Goal: Information Seeking & Learning: Learn about a topic

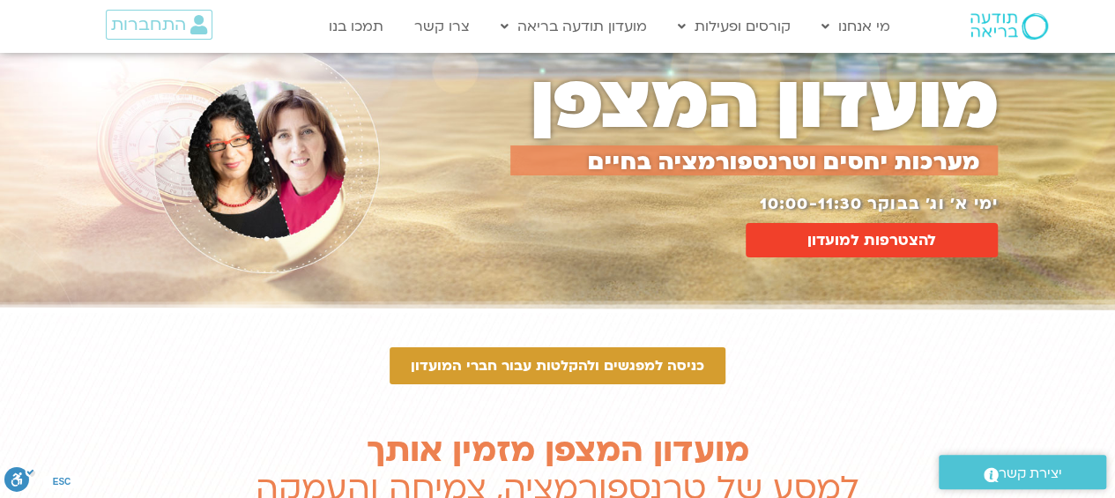
scroll to position [48, 0]
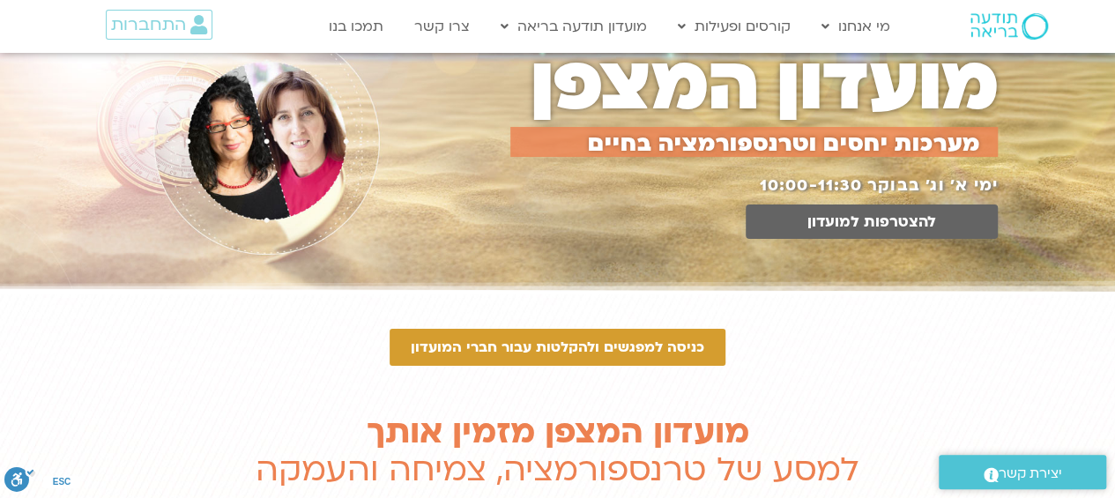
click at [835, 213] on span "להצטרפות למועדון" at bounding box center [872, 221] width 129 height 17
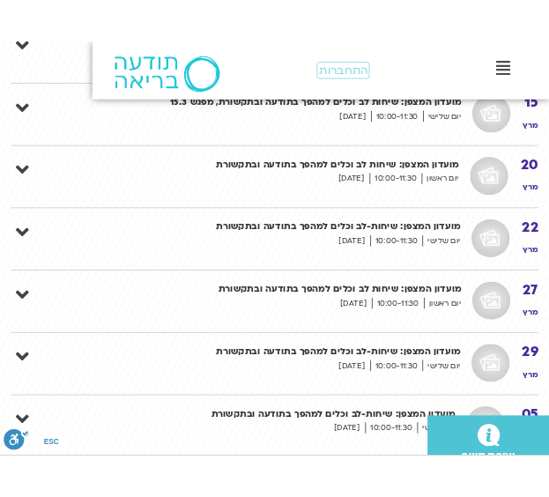
scroll to position [4076, 0]
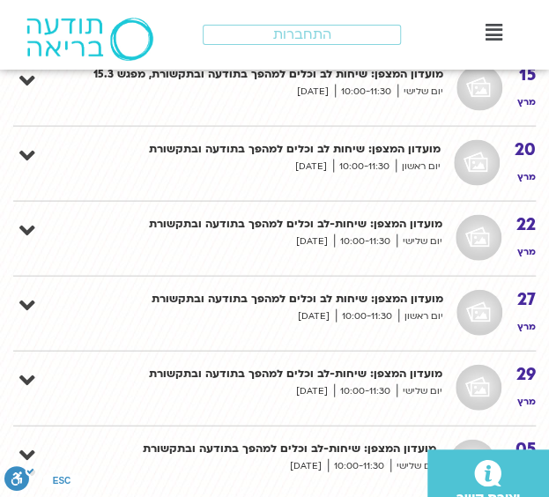
click at [495, 25] on icon at bounding box center [494, 32] width 17 height 19
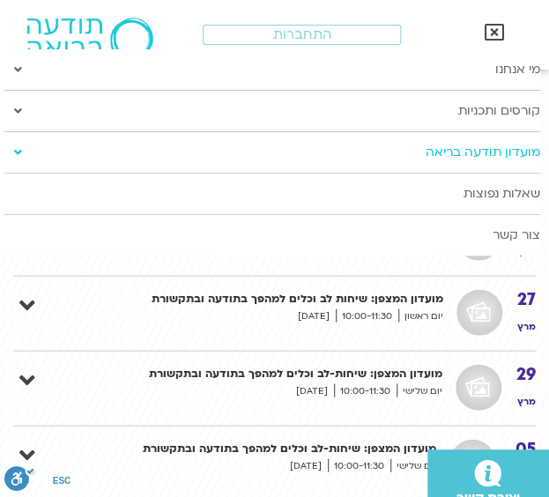
click at [21, 138] on span at bounding box center [17, 153] width 27 height 32
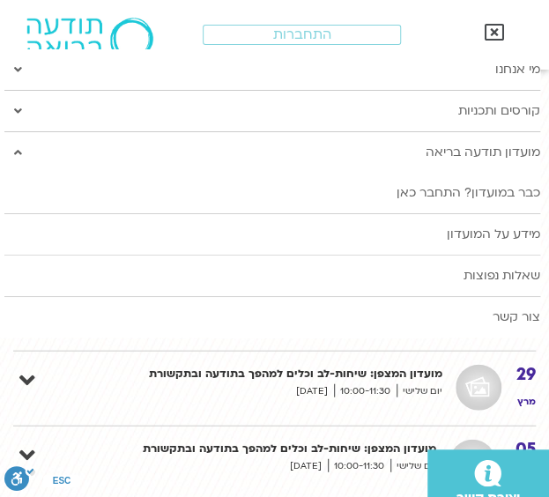
click at [494, 227] on link "מידע על המועדון" at bounding box center [272, 234] width 536 height 41
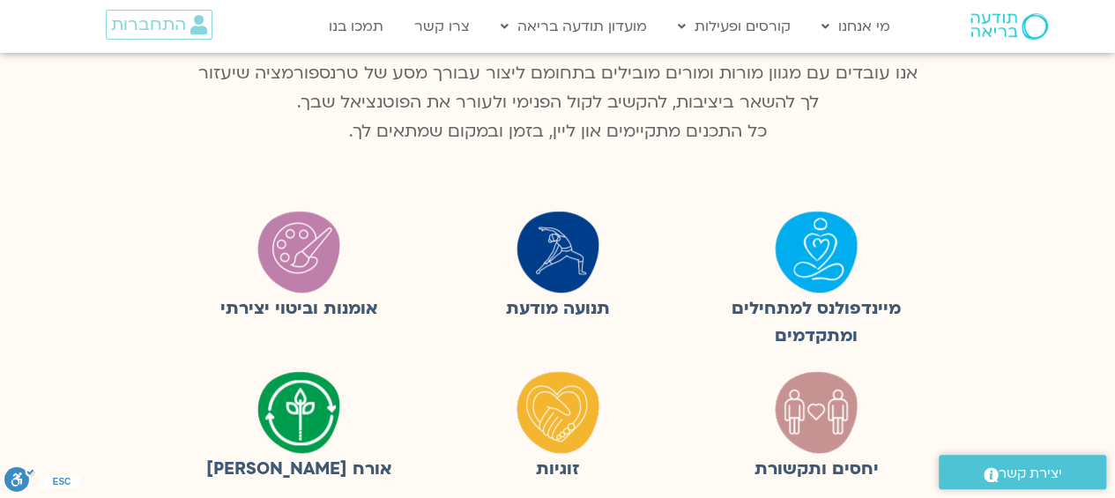
scroll to position [311, 0]
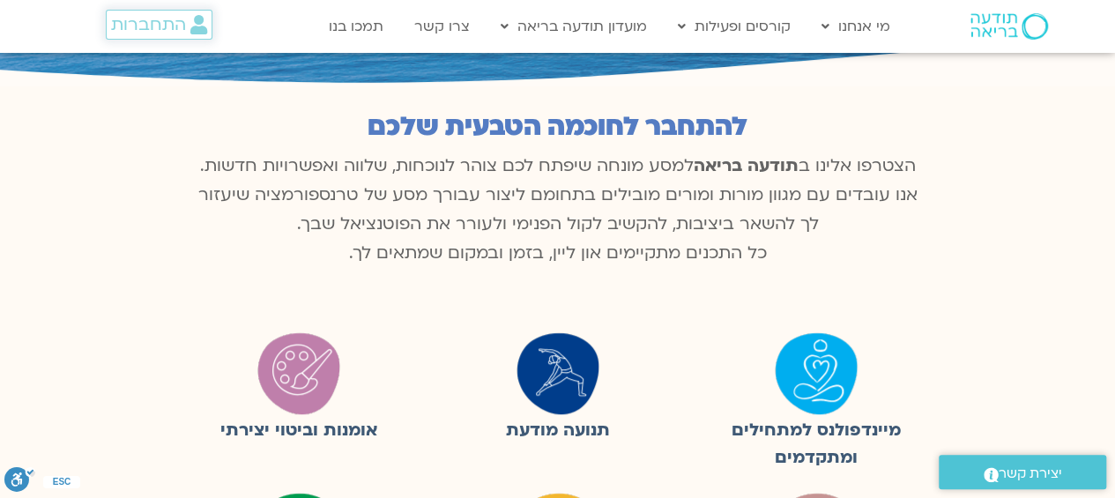
click at [159, 19] on span "התחברות" at bounding box center [148, 24] width 75 height 19
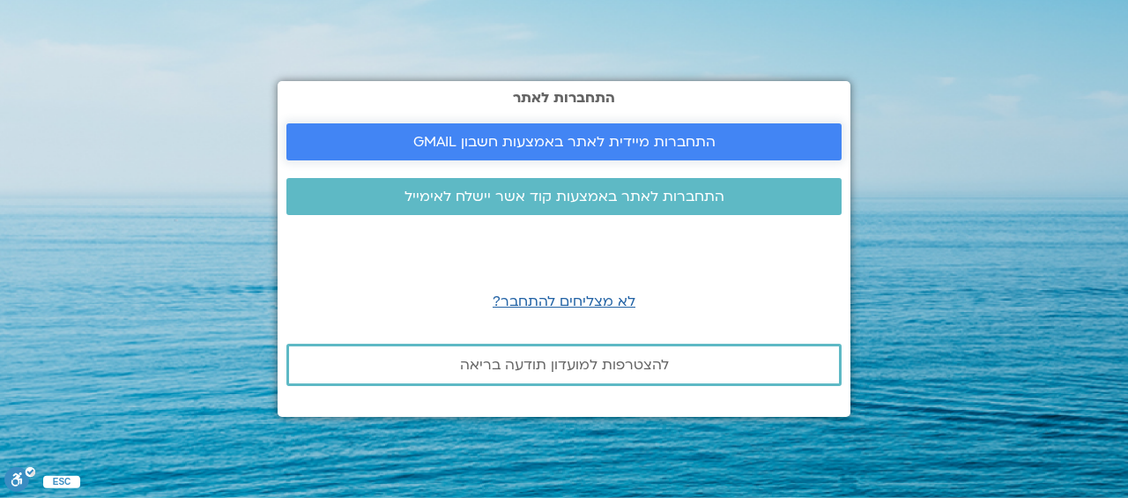
click at [616, 136] on span "התחברות מיידית לאתר באמצעות חשבון GMAIL" at bounding box center [564, 142] width 302 height 16
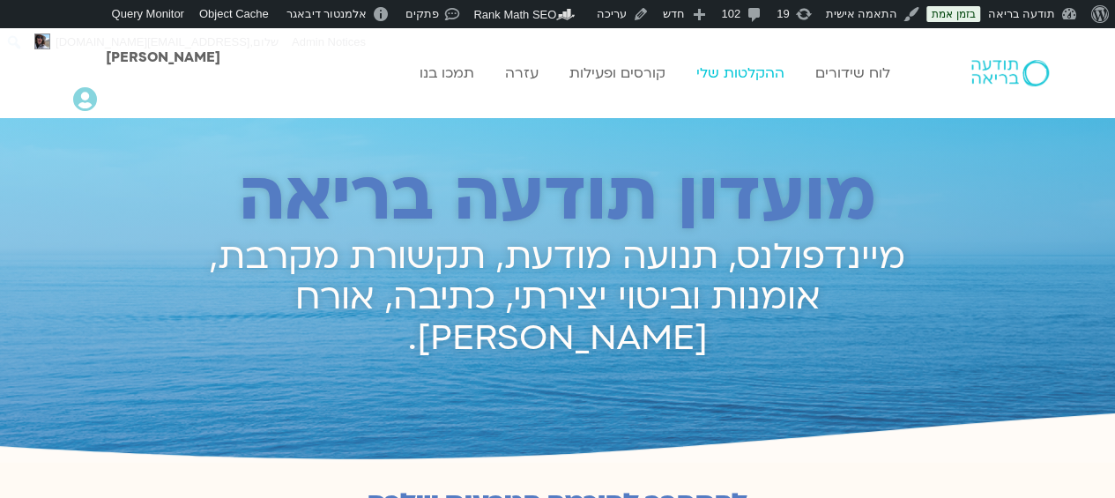
click at [711, 75] on link "ההקלטות שלי" at bounding box center [741, 72] width 106 height 33
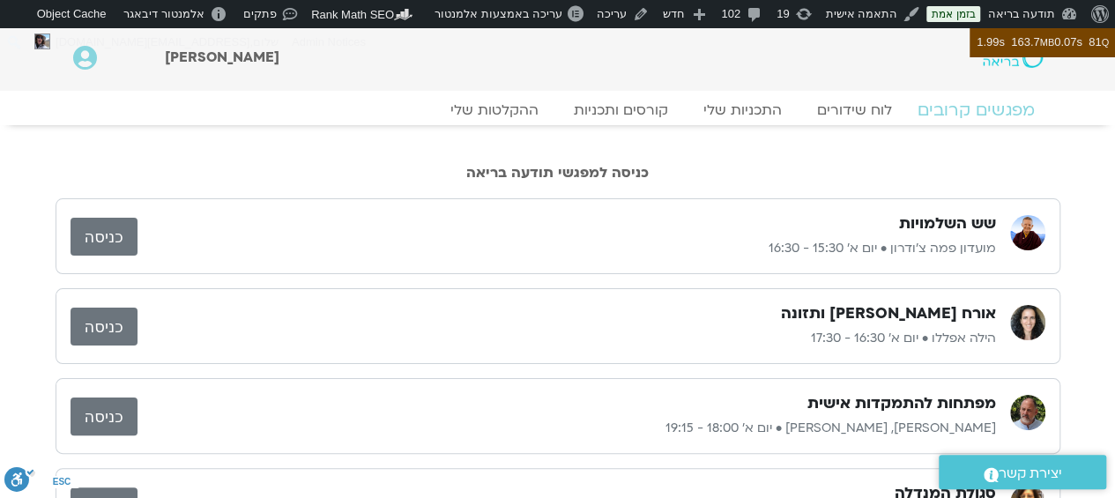
click at [961, 119] on link "מפגשים קרובים" at bounding box center [976, 110] width 160 height 21
click at [1026, 64] on img at bounding box center [1012, 58] width 59 height 20
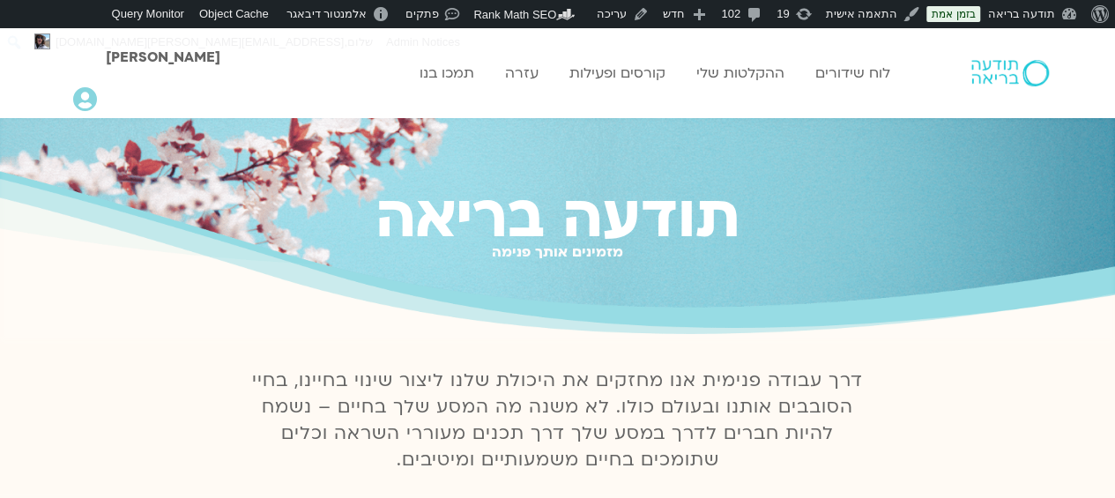
click at [150, 119] on div "תודעה בריאה מזמינים אותך פנימה" at bounding box center [557, 229] width 1115 height 223
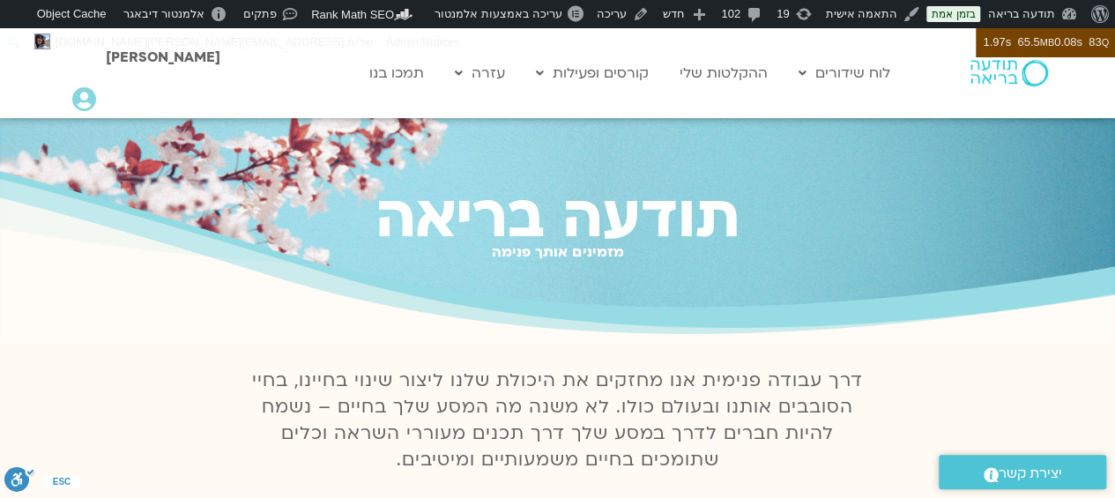
click at [75, 103] on icon at bounding box center [84, 99] width 24 height 25
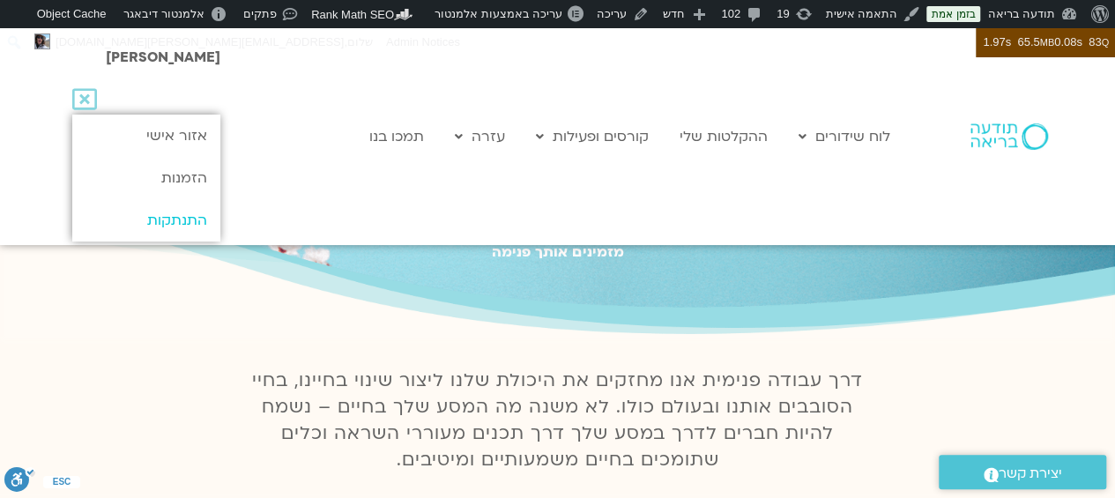
click at [182, 214] on link "התנתקות" at bounding box center [145, 220] width 147 height 42
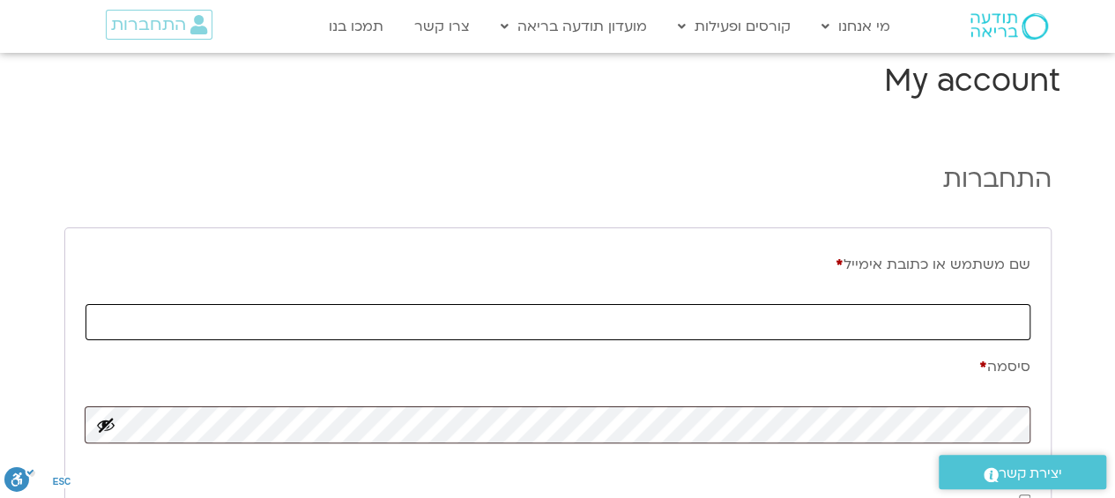
click at [822, 316] on input "שם משתמש או כתובת אימייל * חובה" at bounding box center [558, 322] width 945 height 36
click at [185, 26] on span "התחברות" at bounding box center [148, 24] width 75 height 19
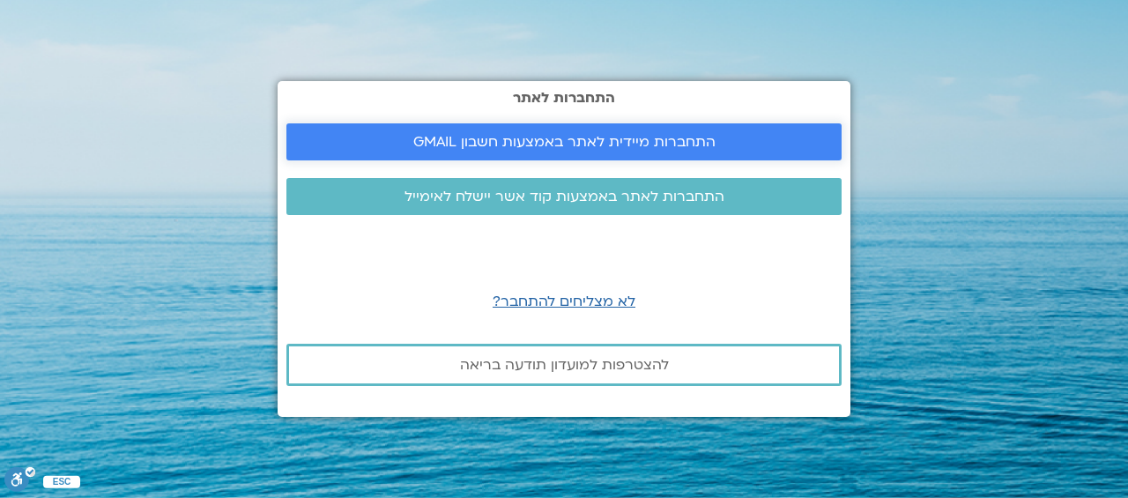
click at [586, 138] on span "התחברות מיידית לאתר באמצעות חשבון GMAIL" at bounding box center [564, 142] width 302 height 16
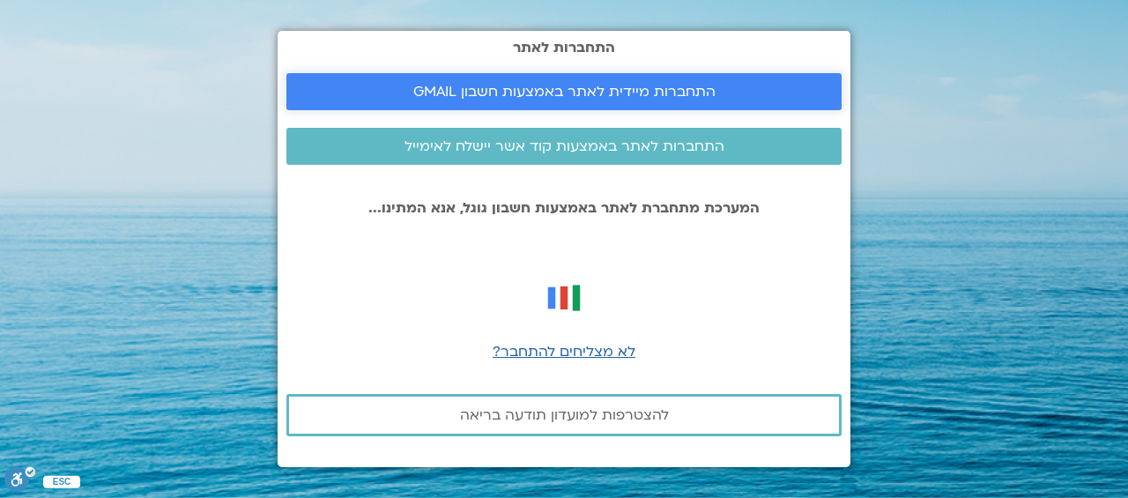
click at [614, 94] on span "התחברות מיידית לאתר באמצעות חשבון GMAIL" at bounding box center [564, 92] width 302 height 16
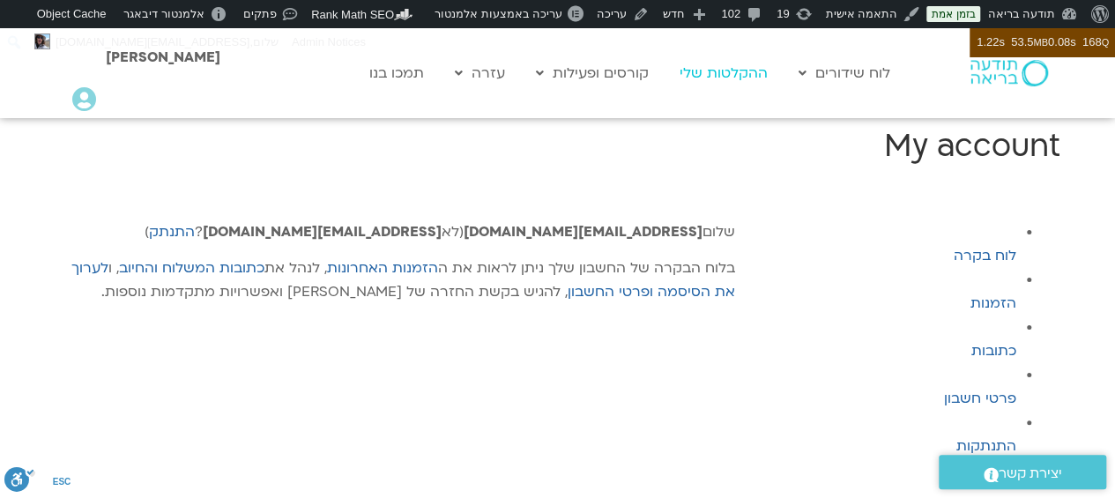
click at [703, 69] on link "ההקלטות שלי" at bounding box center [724, 72] width 106 height 33
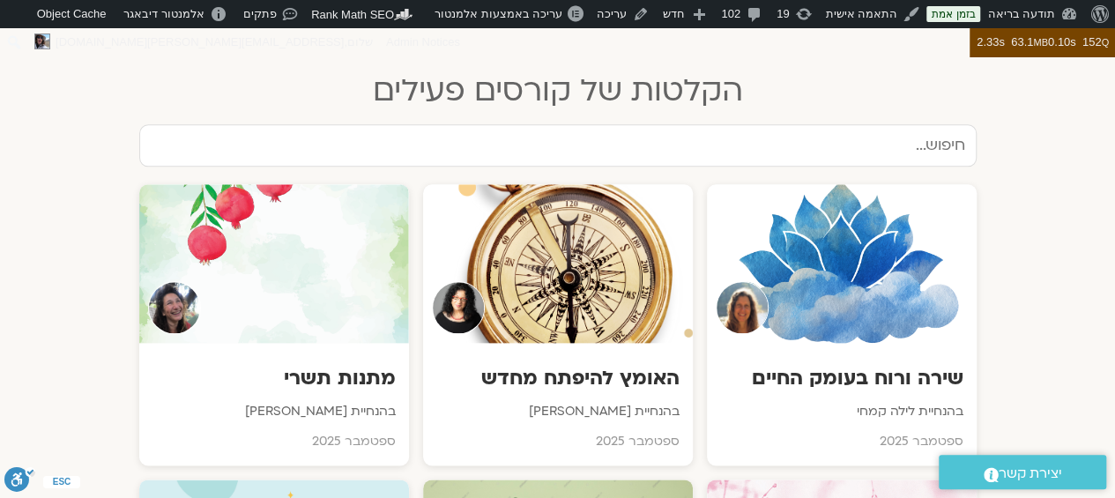
scroll to position [875, 0]
click at [795, 138] on input "text" at bounding box center [557, 146] width 837 height 42
type input "ל"
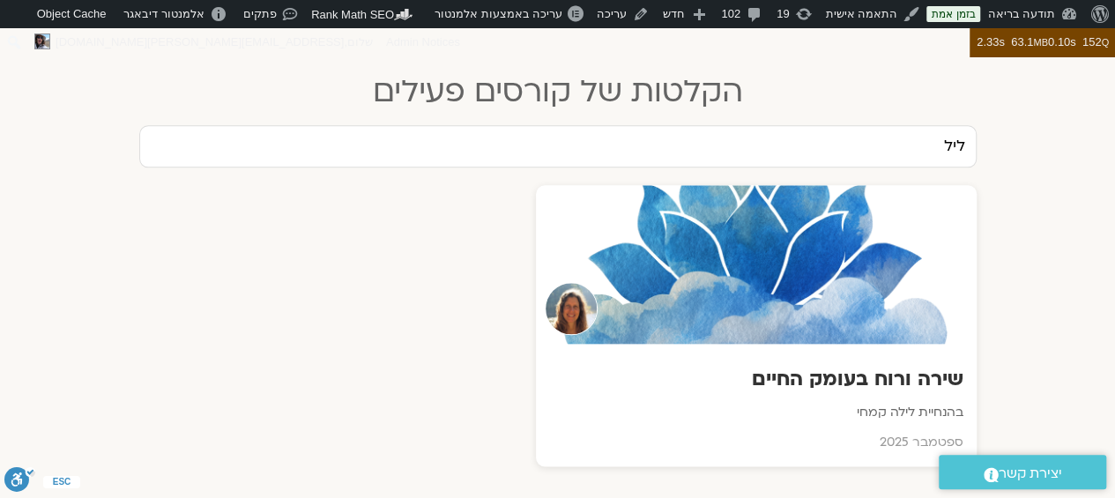
type input "ליל"
click at [671, 301] on div at bounding box center [756, 264] width 441 height 159
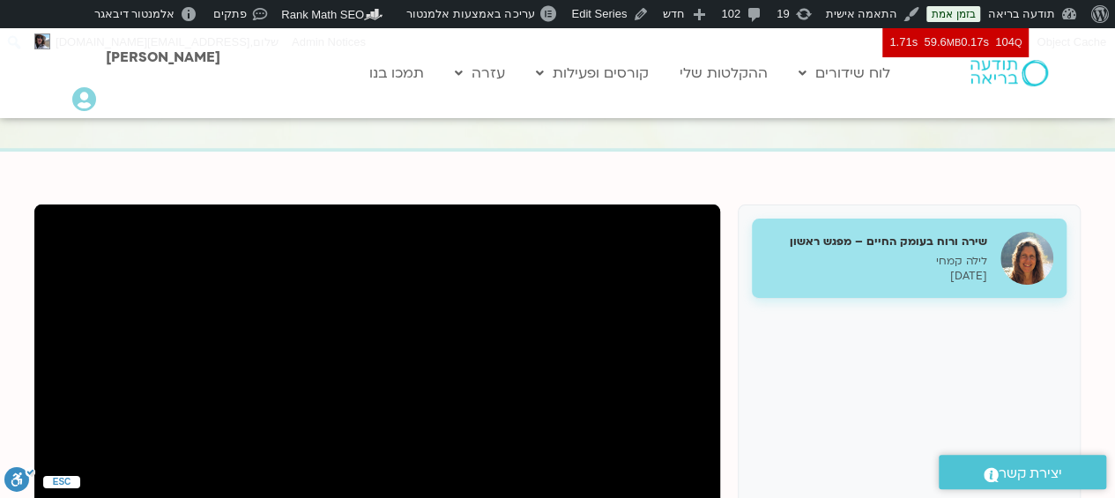
scroll to position [145, 0]
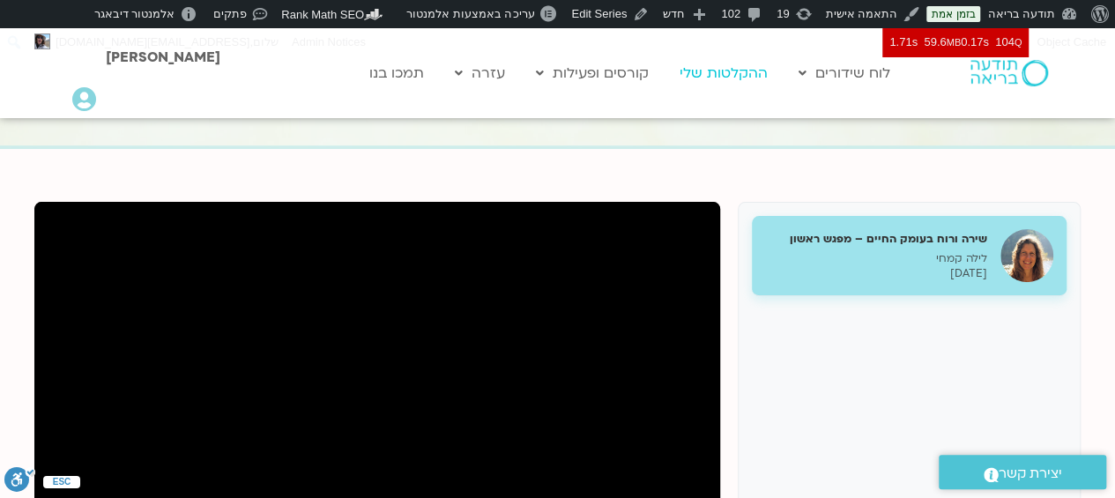
click at [733, 73] on link "ההקלטות שלי" at bounding box center [724, 72] width 106 height 33
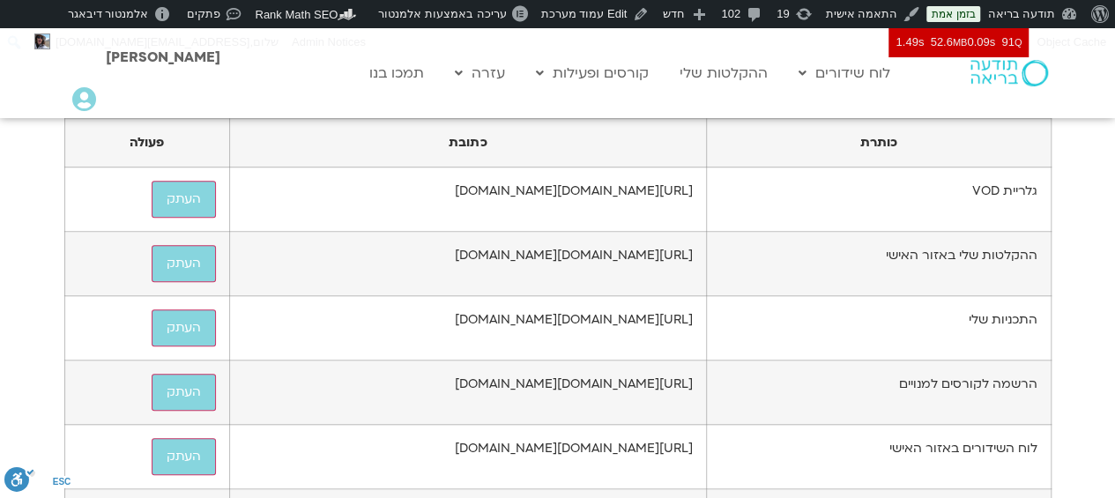
scroll to position [525, 0]
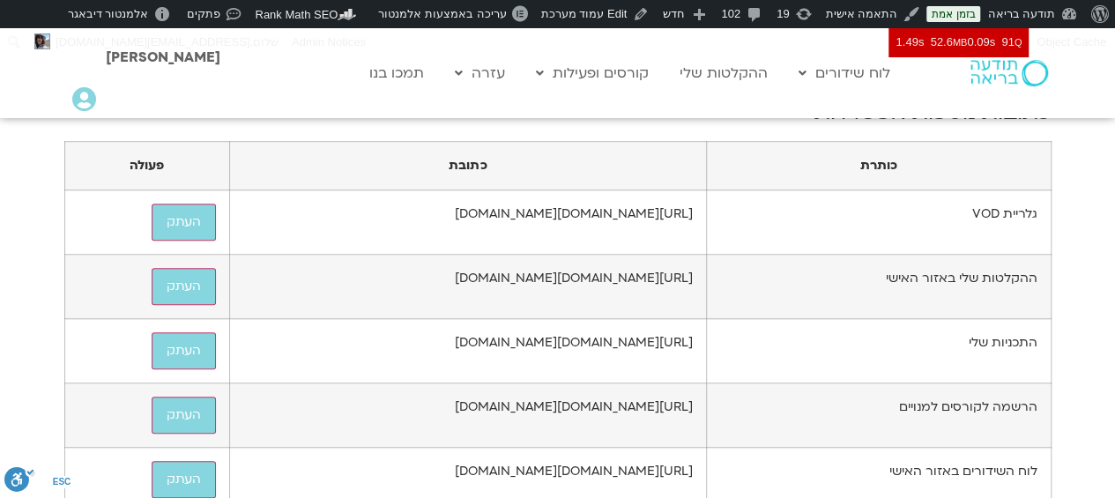
click at [886, 106] on link "לוח שידורים יומי" at bounding box center [887, 110] width 194 height 41
click at [741, 74] on link "ההקלטות שלי" at bounding box center [724, 72] width 106 height 33
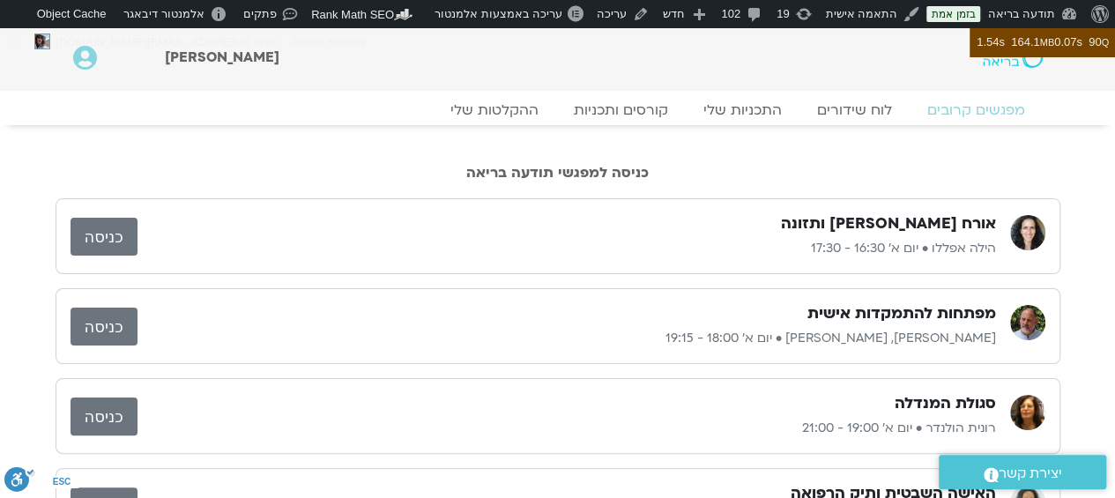
click at [189, 167] on h2 "כניסה למפגשי תודעה בריאה" at bounding box center [558, 173] width 1005 height 16
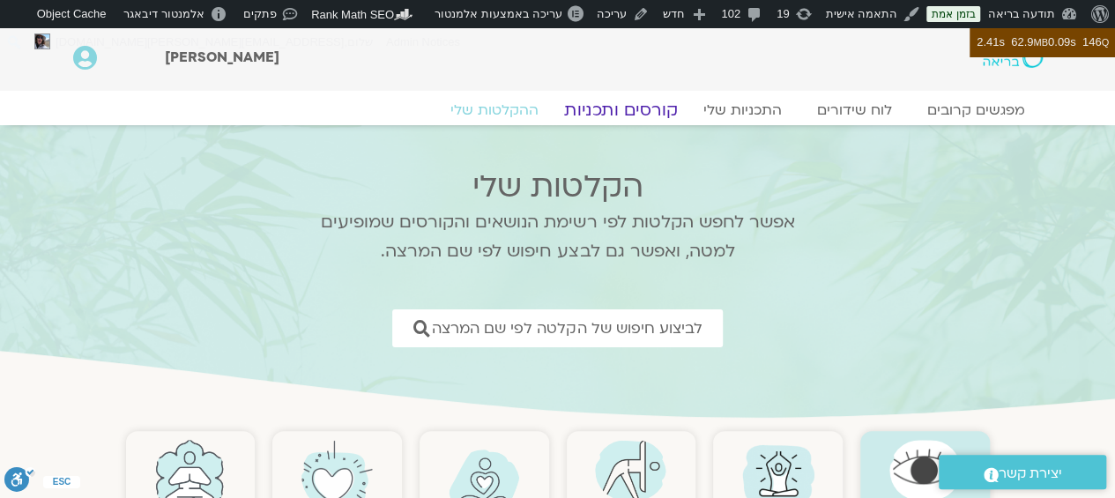
click at [645, 108] on link "קורסים ותכניות" at bounding box center [620, 110] width 155 height 21
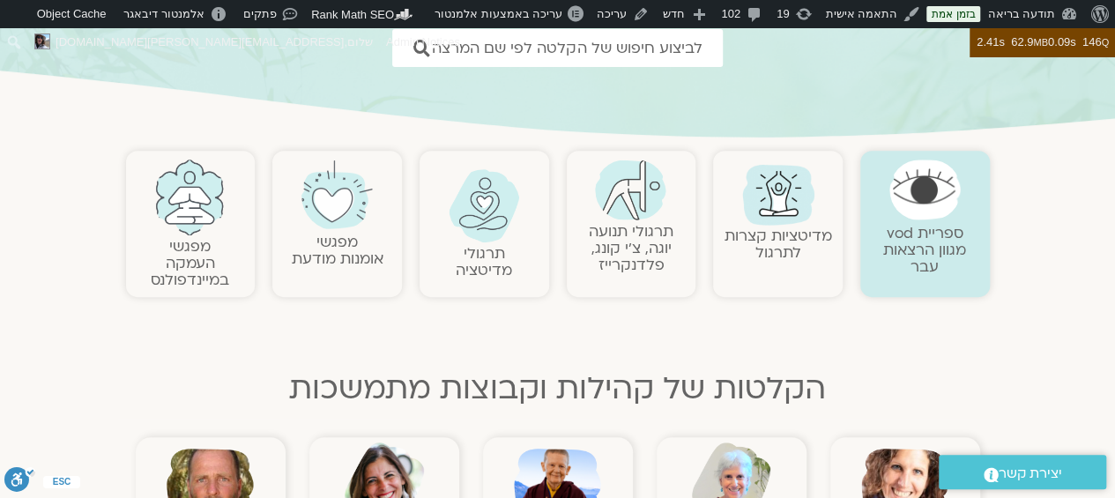
scroll to position [295, 0]
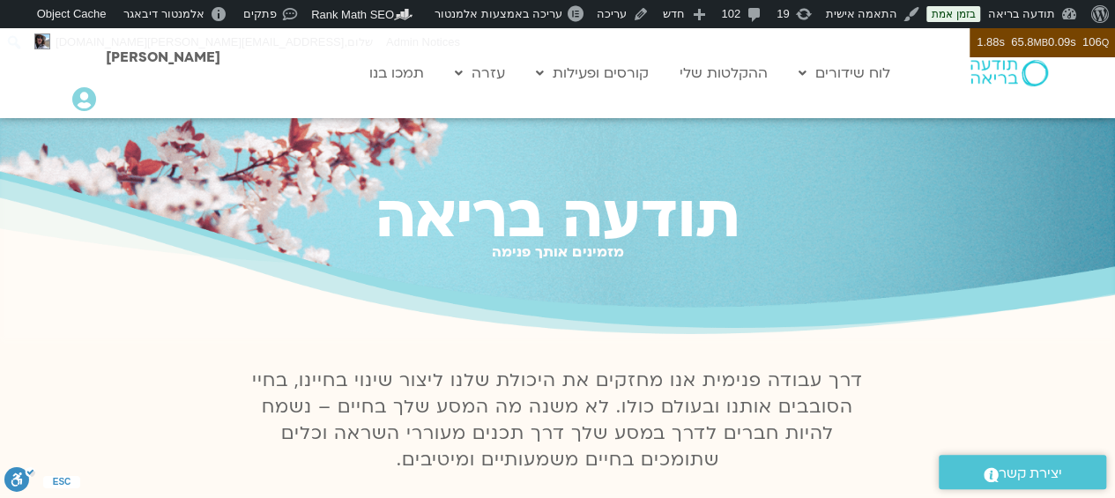
click at [666, 143] on link "הרשמה לקורסים" at bounding box center [624, 151] width 194 height 41
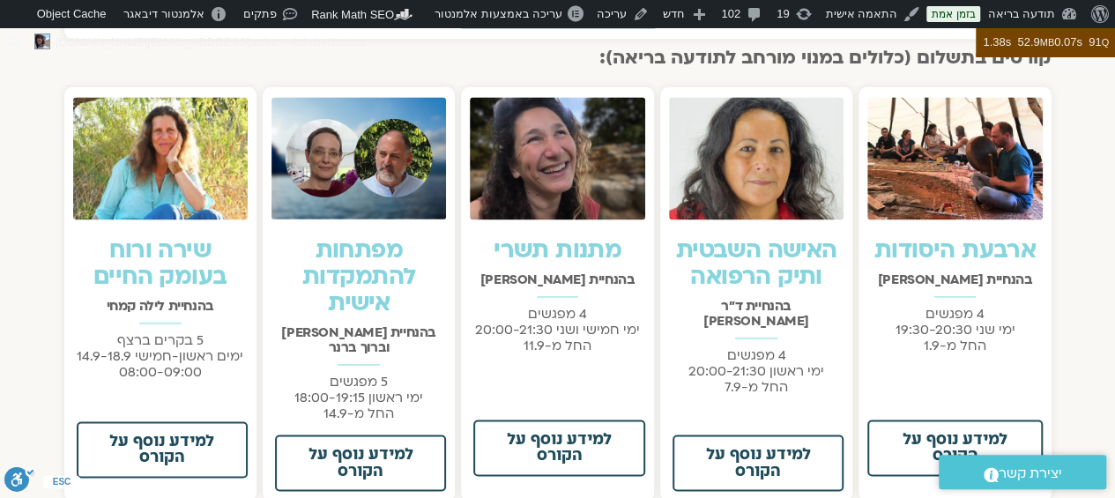
scroll to position [1394, 0]
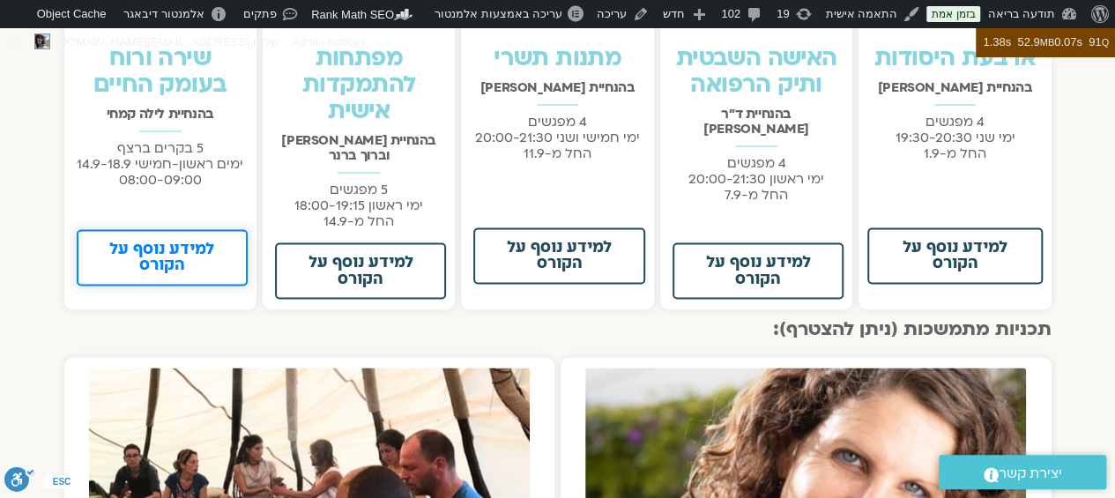
click at [170, 249] on span "למידע נוסף על הקורס" at bounding box center [162, 258] width 125 height 32
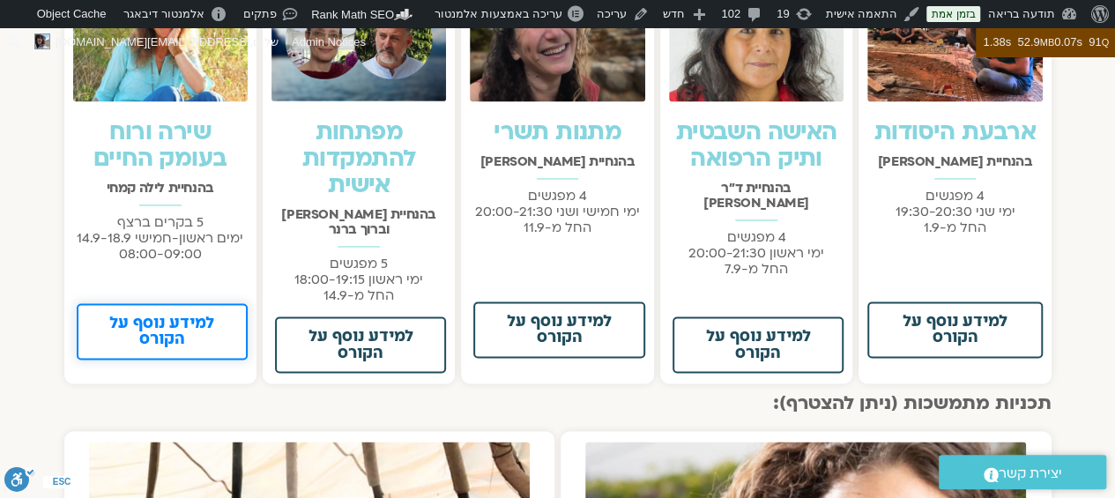
scroll to position [1316, 0]
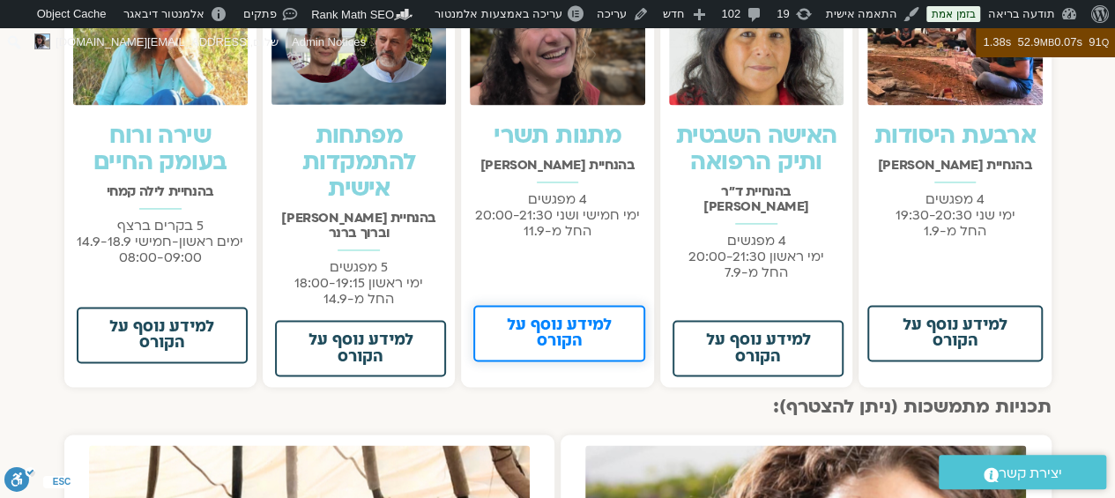
click at [561, 342] on span "למידע נוסף על הקורס" at bounding box center [558, 333] width 125 height 32
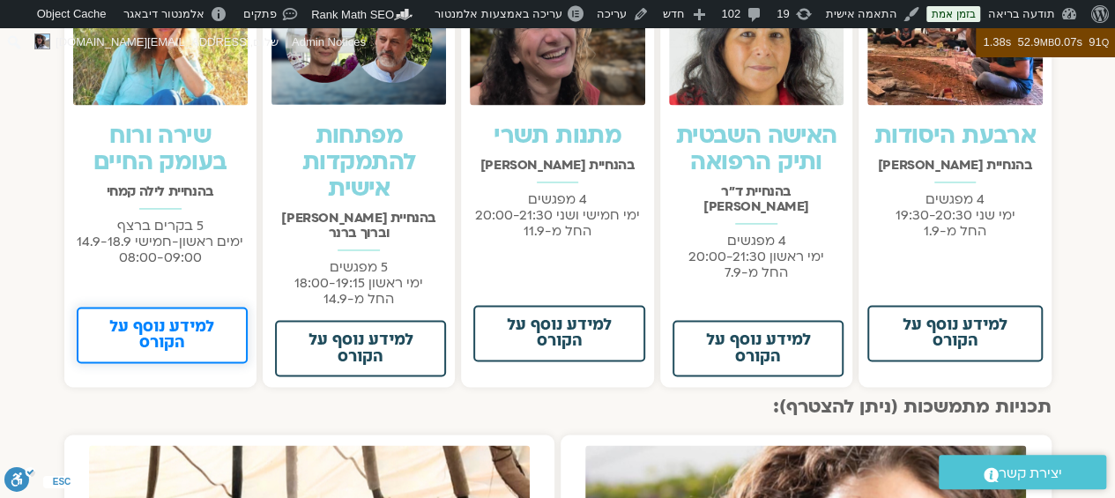
click at [162, 355] on link "למידע נוסף על הקורס" at bounding box center [162, 335] width 171 height 56
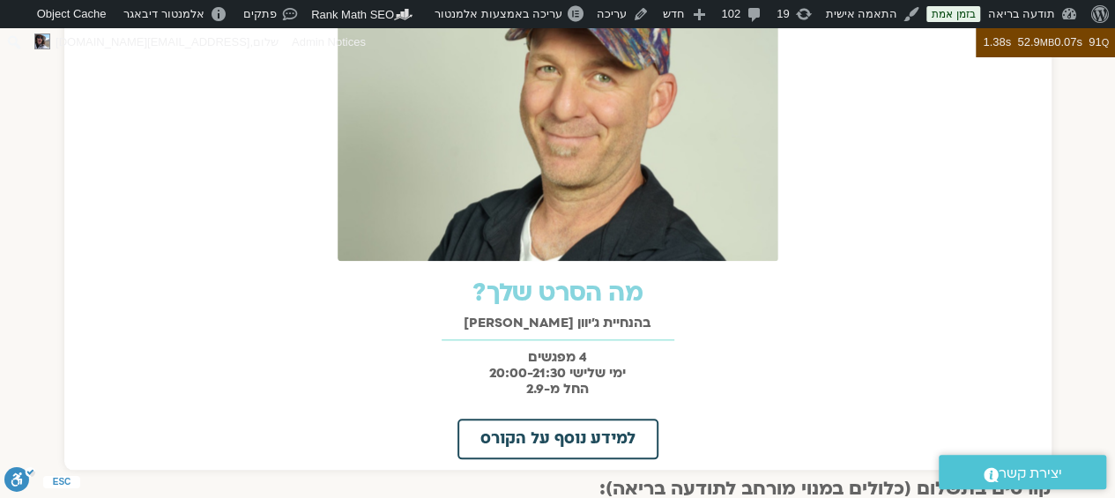
scroll to position [627, 0]
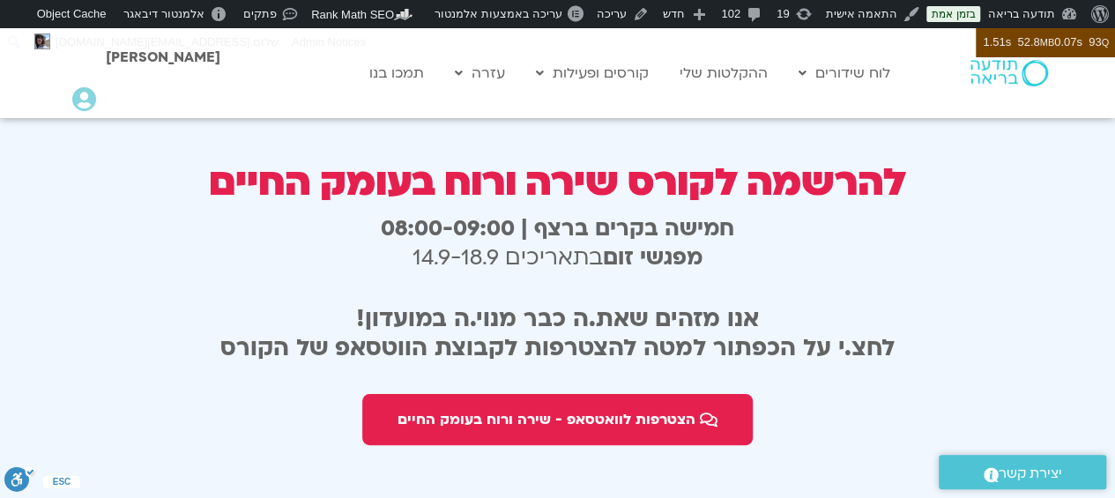
scroll to position [3318, 0]
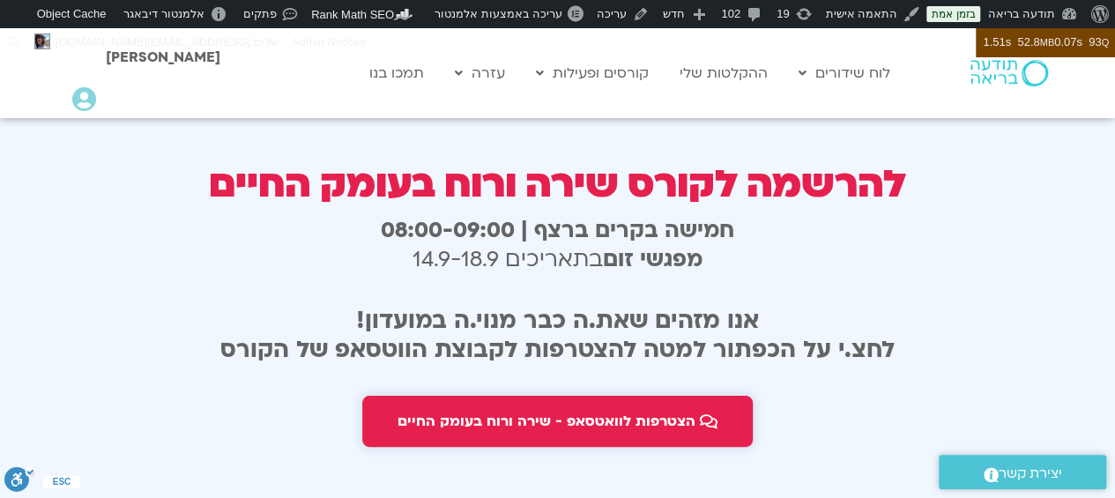
click at [660, 413] on span "הצטרפות לוואטסאפ - שירה ורוח בעומק החיים" at bounding box center [547, 421] width 298 height 16
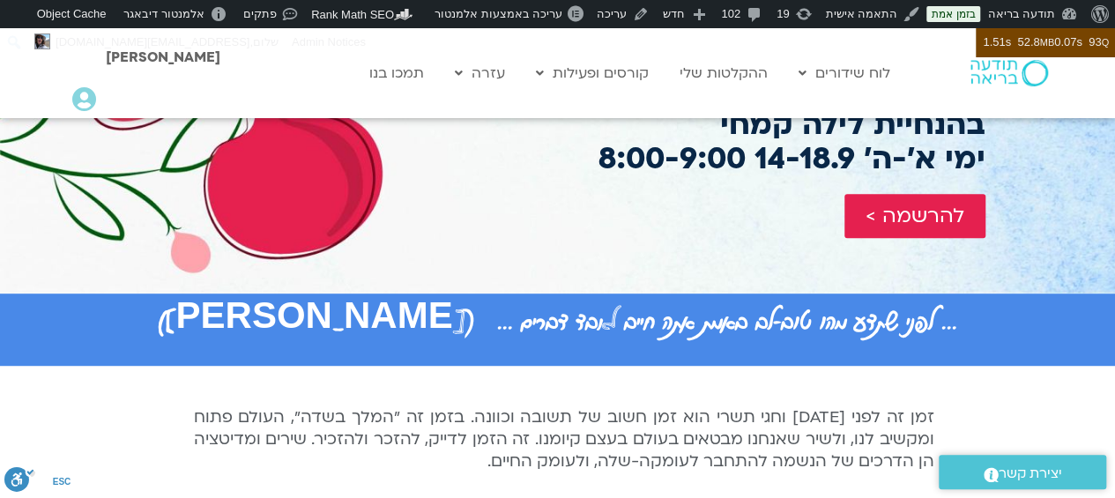
scroll to position [369, 0]
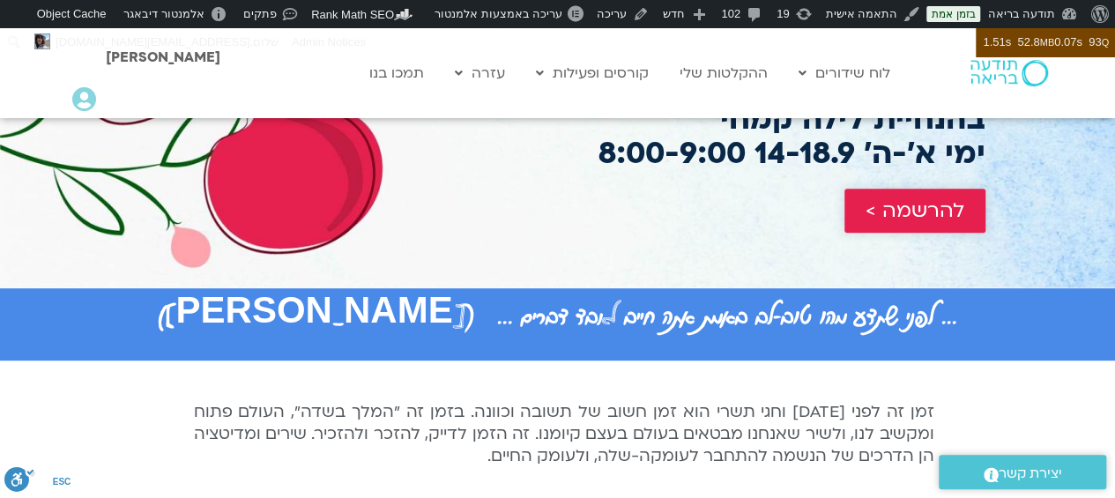
click at [922, 199] on span "להרשמה >" at bounding box center [915, 210] width 99 height 23
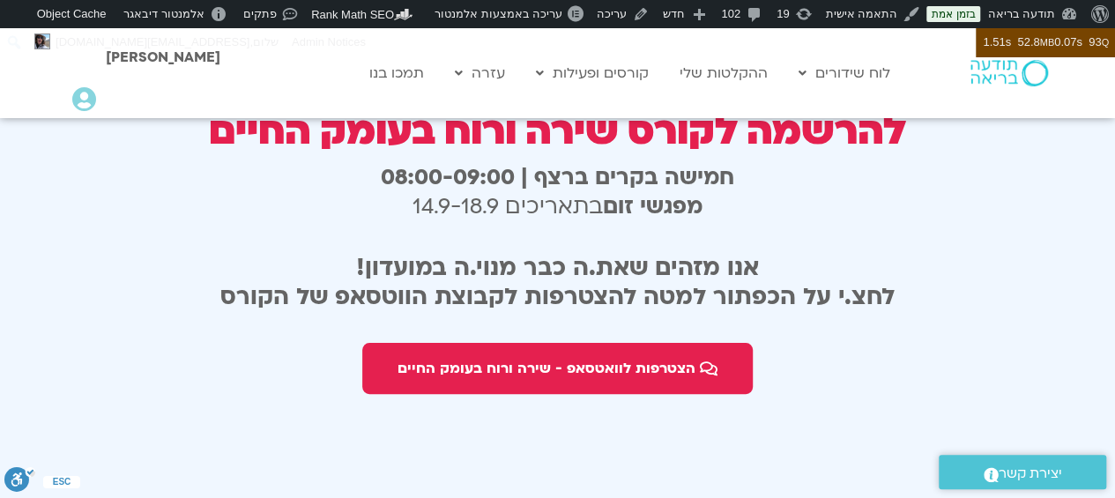
scroll to position [3375, 0]
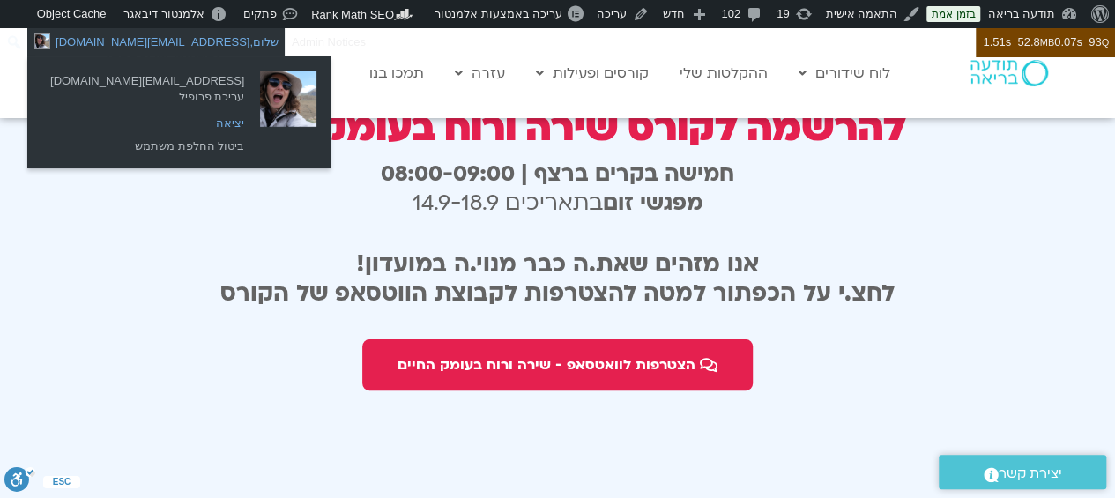
click at [163, 124] on link "יציאה" at bounding box center [147, 123] width 212 height 23
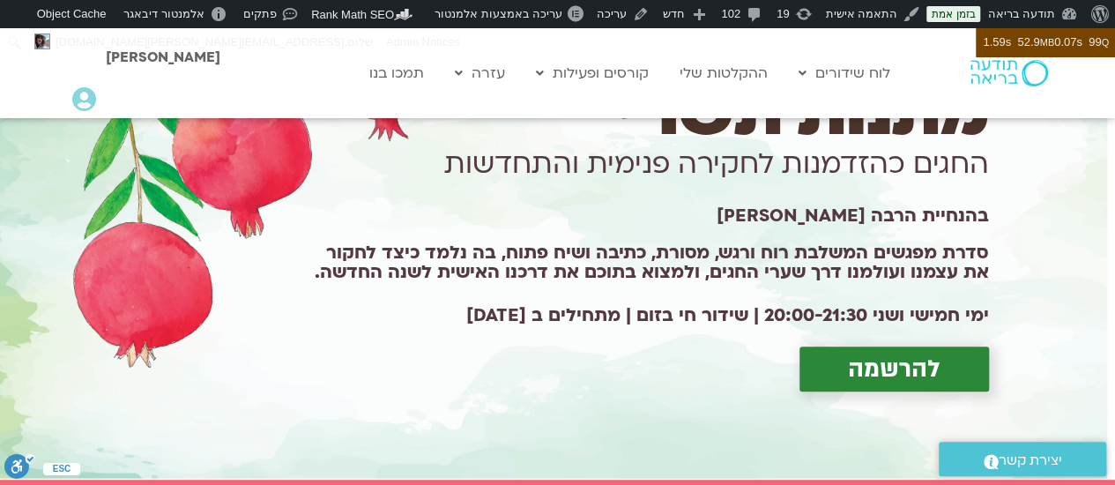
scroll to position [190, 0]
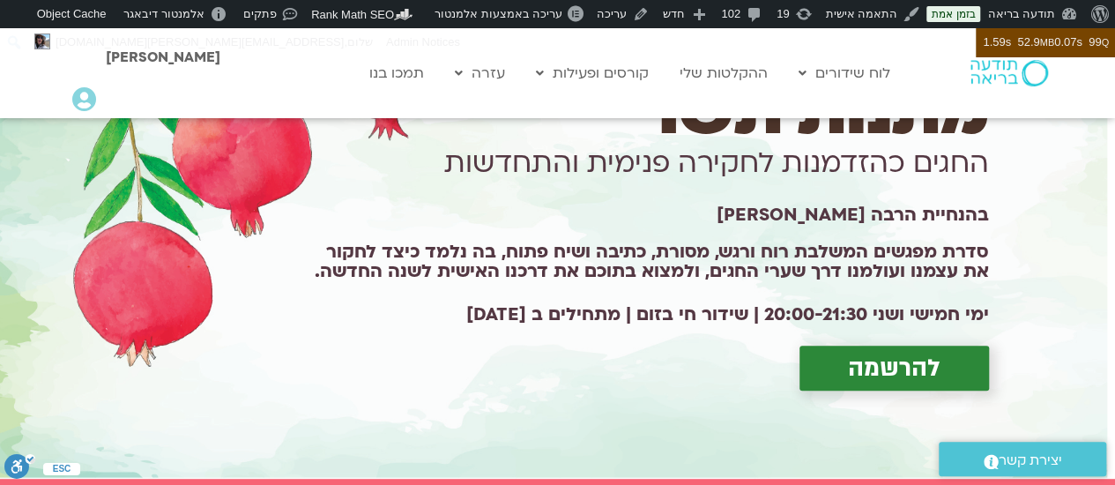
click at [620, 212] on h1 "בהנחיית הרבה [PERSON_NAME]" at bounding box center [643, 215] width 691 height 7
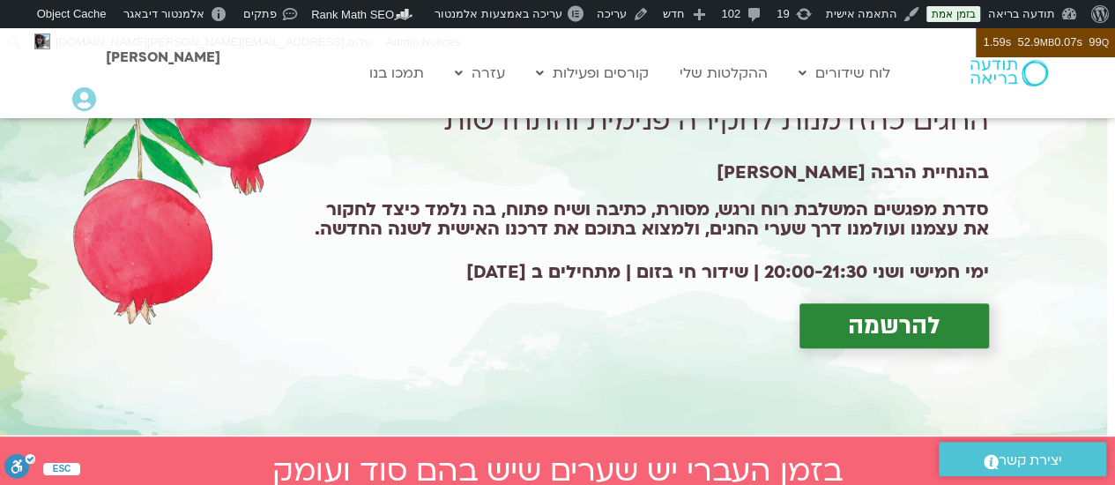
scroll to position [231, 0]
click at [867, 313] on span "להרשמה" at bounding box center [894, 326] width 93 height 27
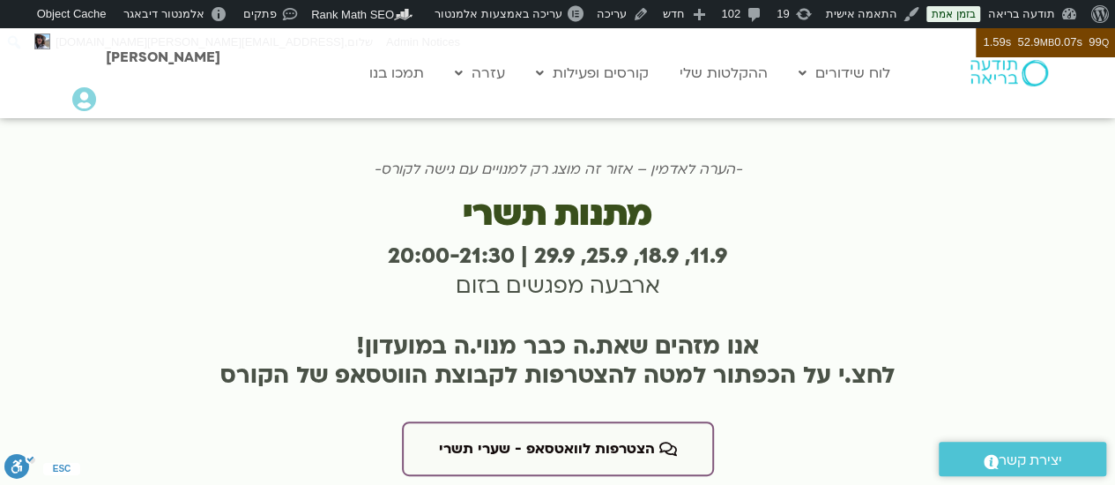
scroll to position [3440, 0]
click at [83, 98] on icon at bounding box center [84, 99] width 24 height 25
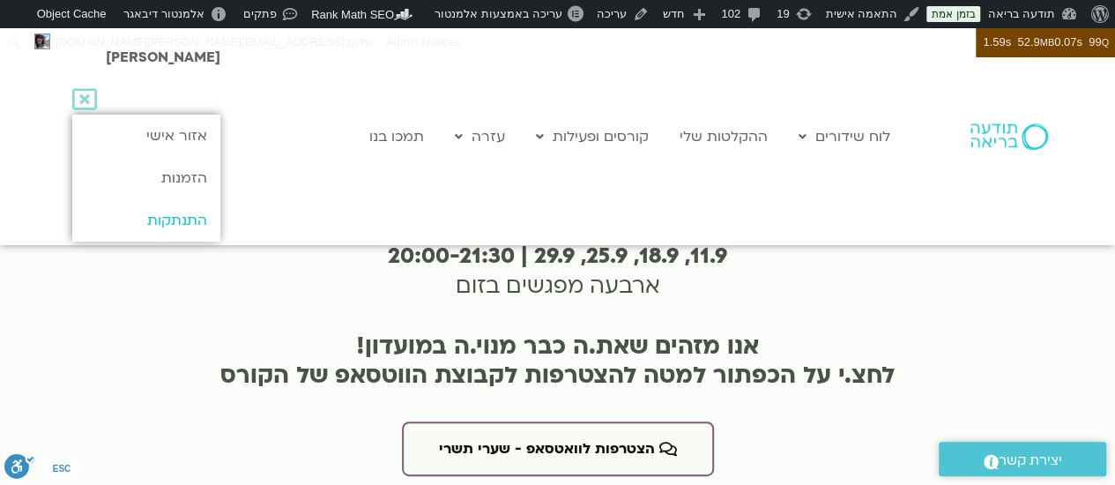
click at [183, 220] on link "התנתקות" at bounding box center [145, 220] width 147 height 42
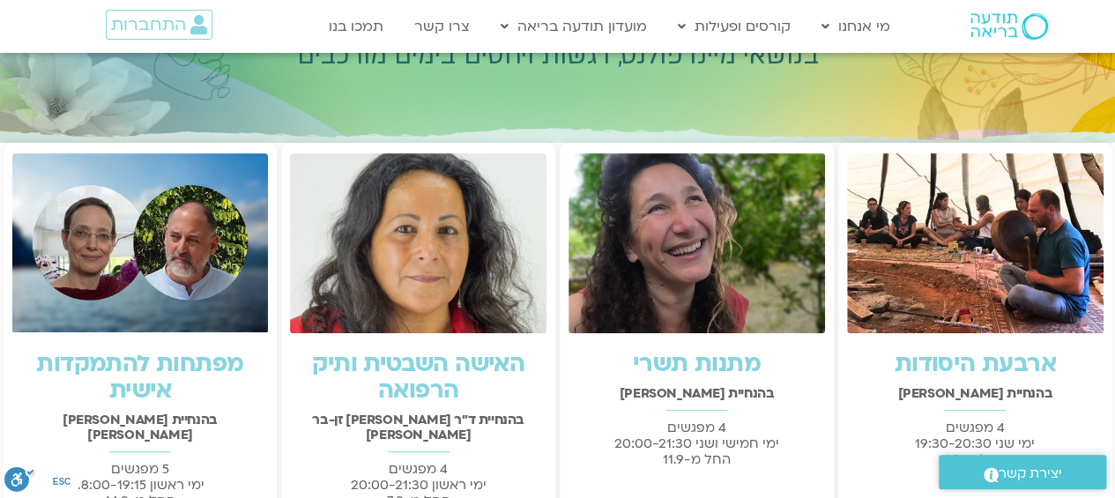
scroll to position [273, 0]
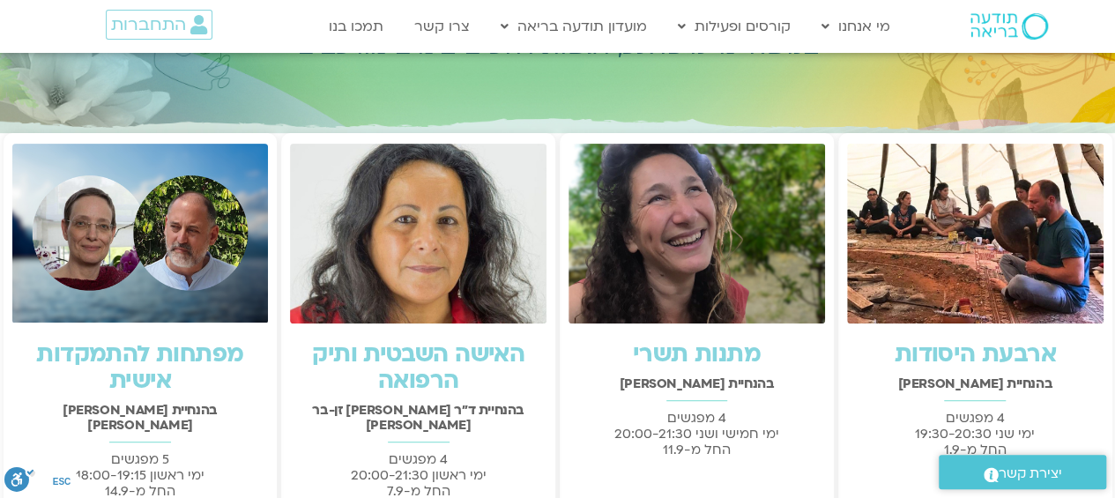
click at [702, 225] on img at bounding box center [697, 234] width 257 height 180
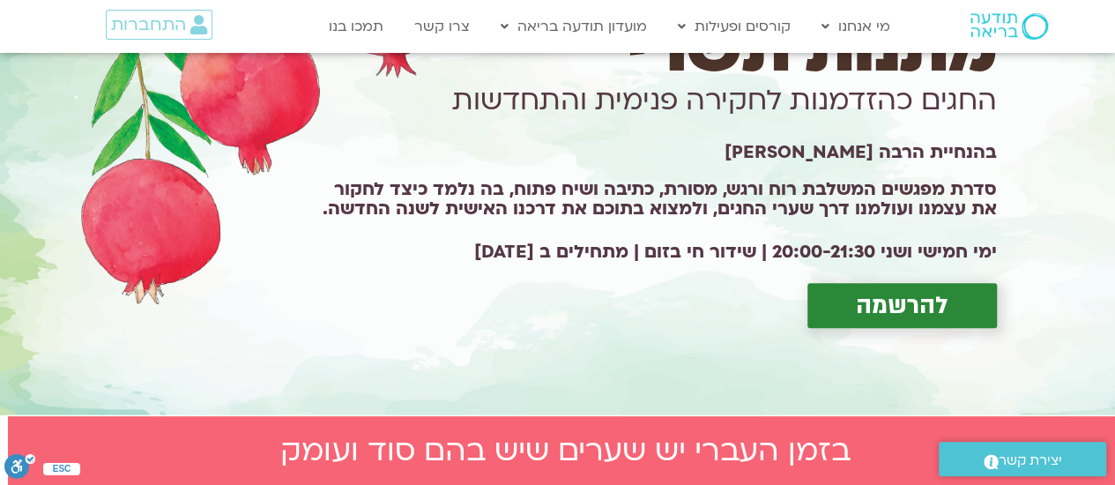
scroll to position [185, -7]
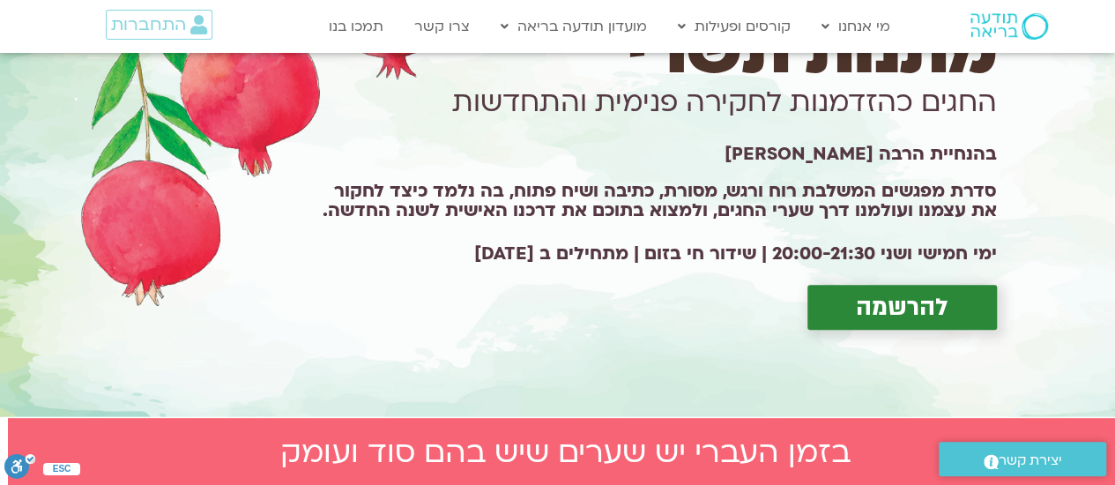
click at [897, 299] on span "להרשמה" at bounding box center [902, 307] width 93 height 27
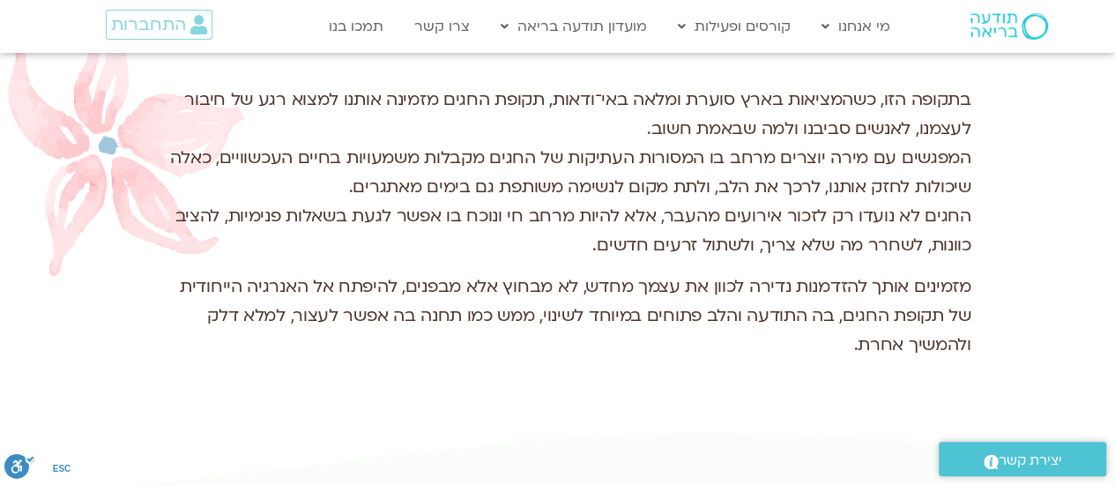
scroll to position [3298, -7]
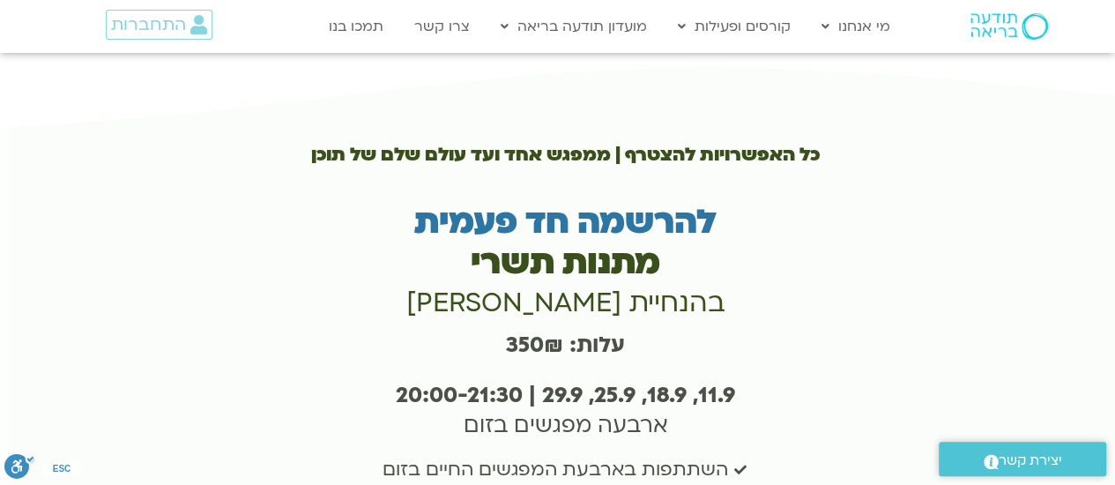
click at [737, 324] on div "עלות: 350₪" at bounding box center [566, 349] width 842 height 51
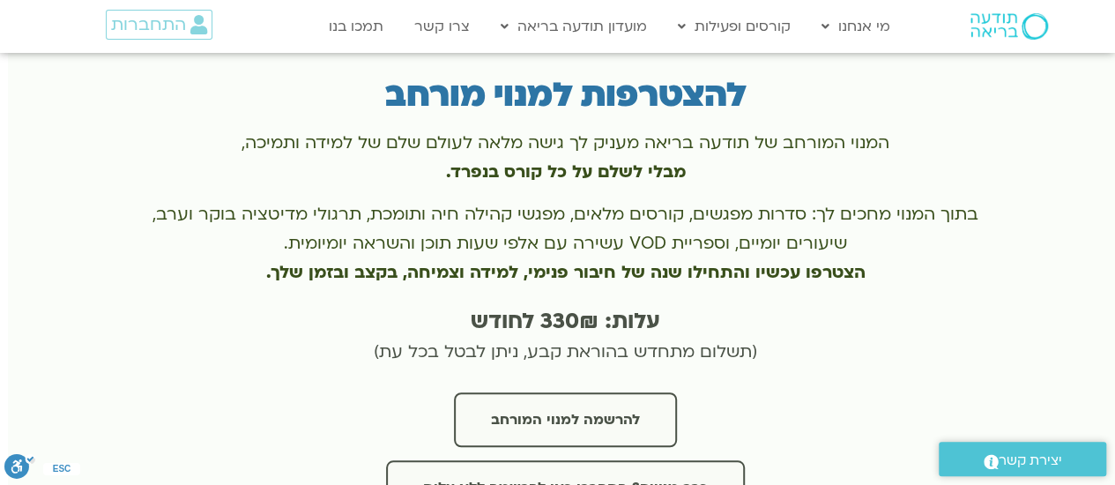
scroll to position [3876, -7]
click at [146, 25] on span "התחברות" at bounding box center [148, 24] width 75 height 19
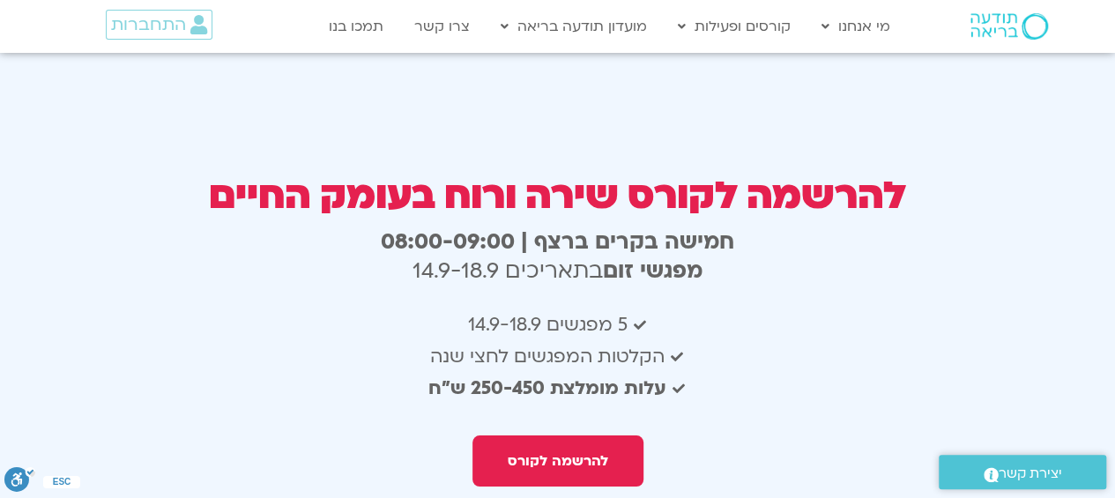
scroll to position [3255, 0]
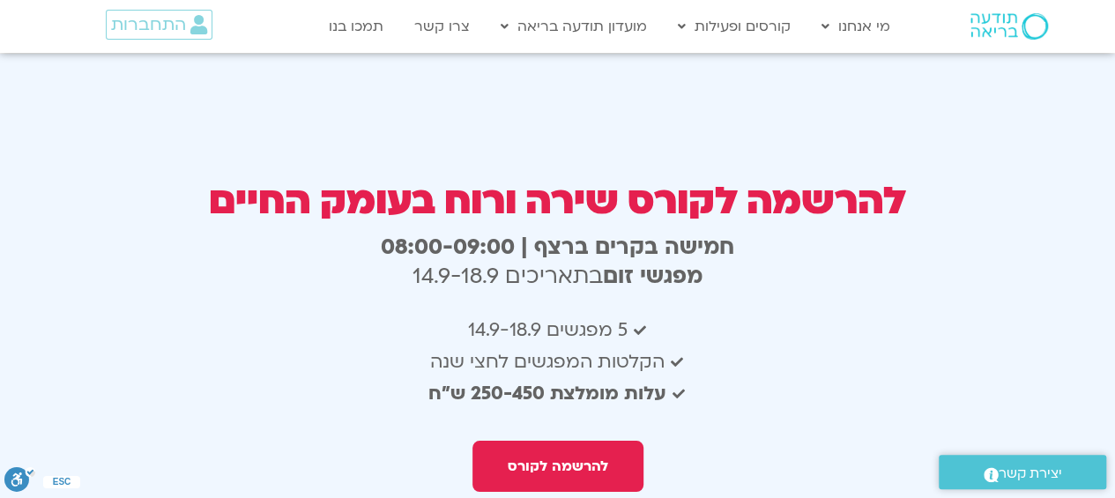
click at [845, 346] on li "הקלטות המפגשים לחצי שנה" at bounding box center [558, 362] width 842 height 32
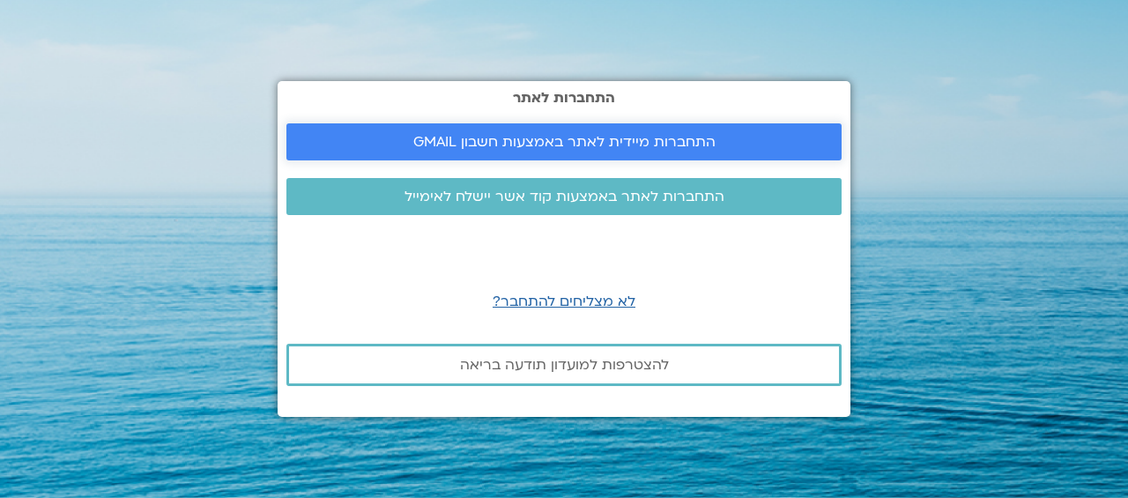
click at [543, 143] on span "התחברות מיידית לאתר באמצעות חשבון GMAIL" at bounding box center [564, 142] width 302 height 16
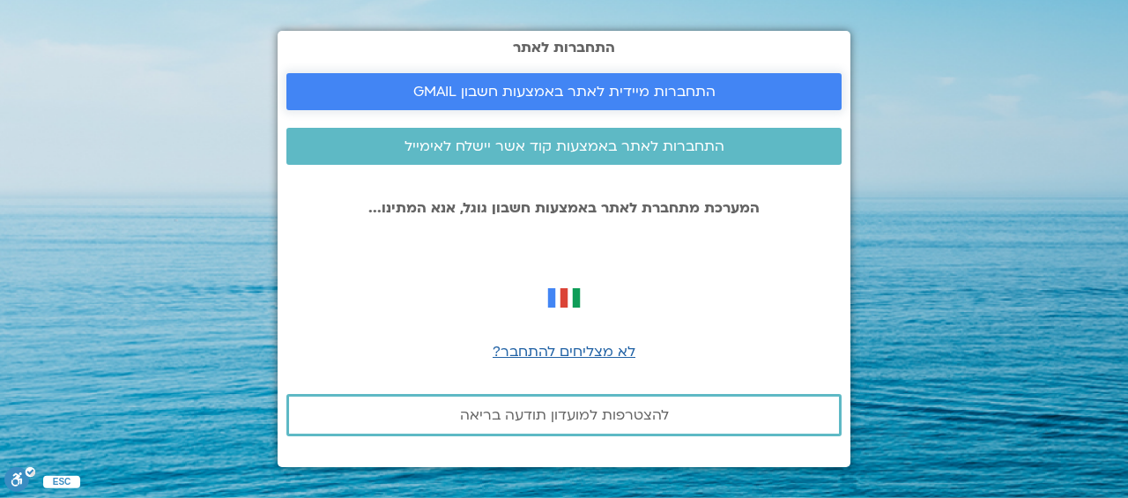
click at [592, 86] on span "התחברות מיידית לאתר באמצעות חשבון GMAIL" at bounding box center [564, 92] width 302 height 16
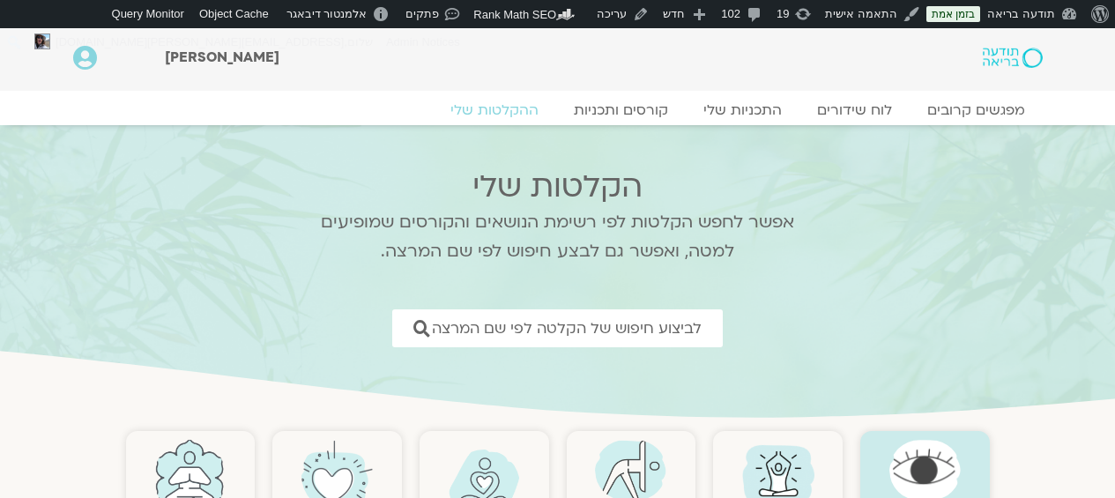
scroll to position [397, 0]
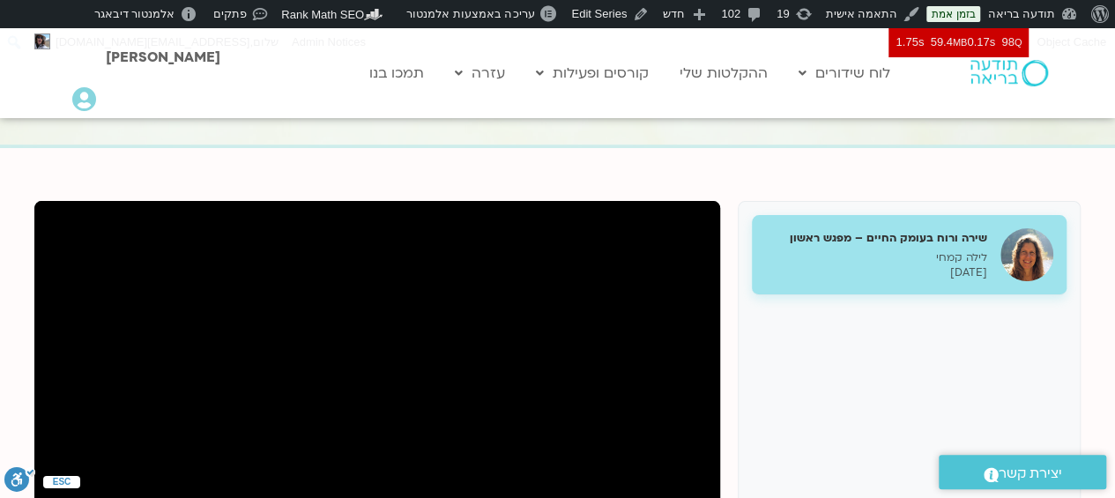
click at [78, 108] on icon at bounding box center [84, 99] width 24 height 25
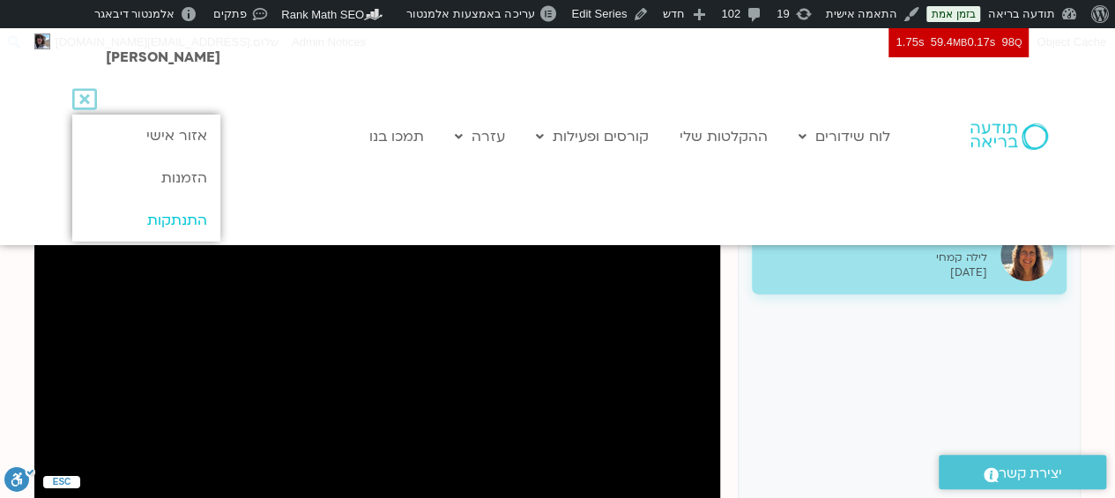
click at [182, 221] on link "התנתקות" at bounding box center [145, 220] width 147 height 42
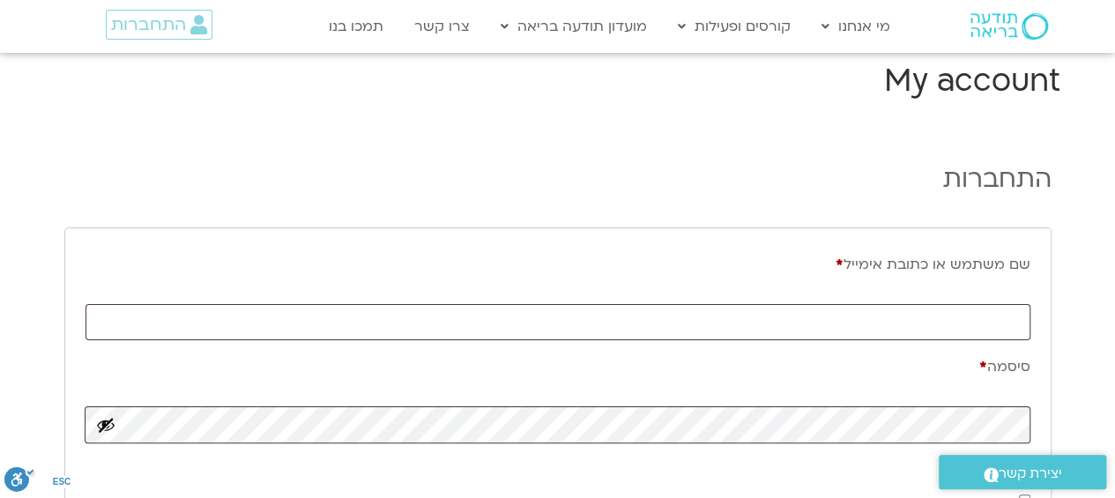
click at [1010, 30] on img at bounding box center [1010, 26] width 78 height 26
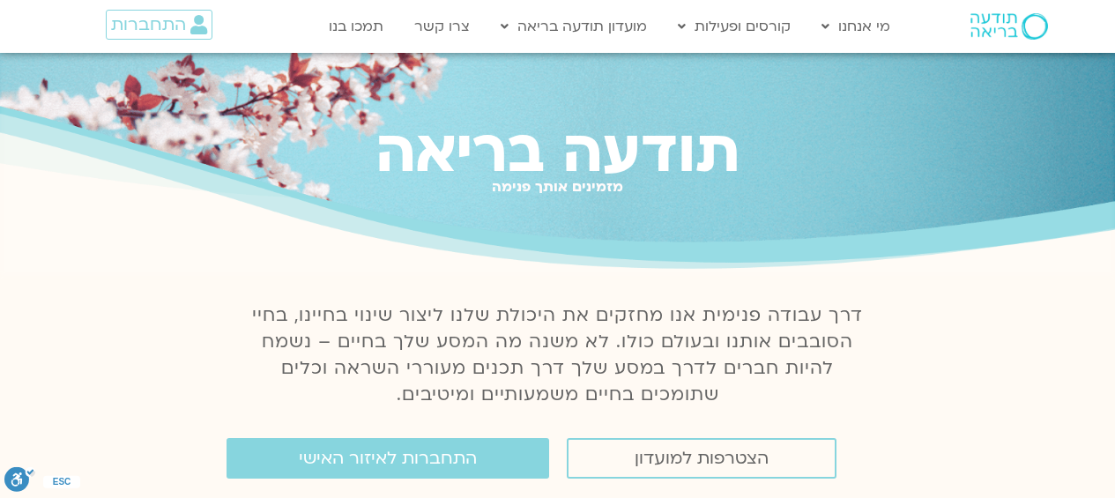
click at [619, 107] on link "מידע על המועדון" at bounding box center [589, 105] width 194 height 41
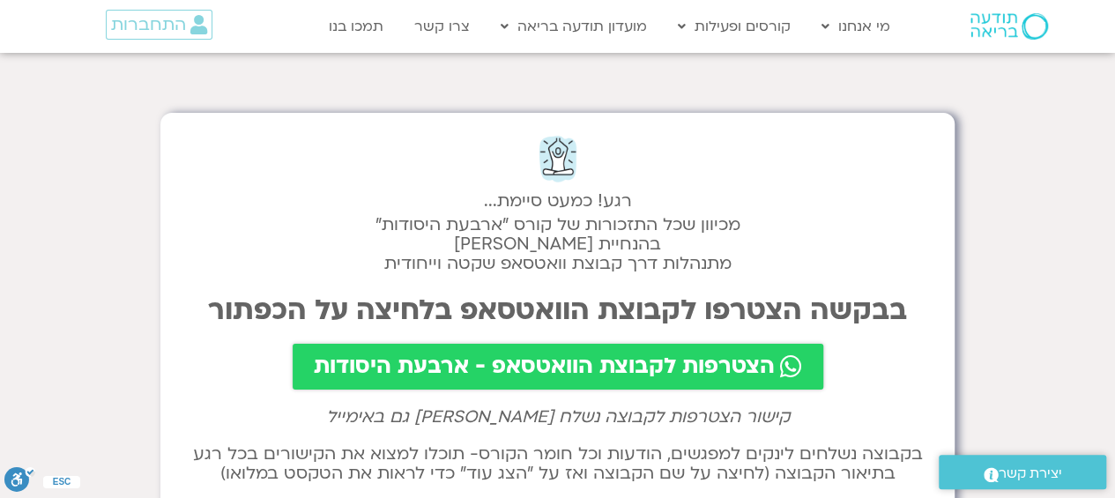
click at [630, 359] on span "הצטרפות לקבוצת הוואטסאפ - ארבעת היסודות" at bounding box center [544, 366] width 461 height 25
click at [595, 239] on h2 "מכיוון שכל התזכורות של קורס "ארבעת היסודות" בהנחיית תומר פיין מתנהלות דרך קבוצת…" at bounding box center [557, 244] width 759 height 58
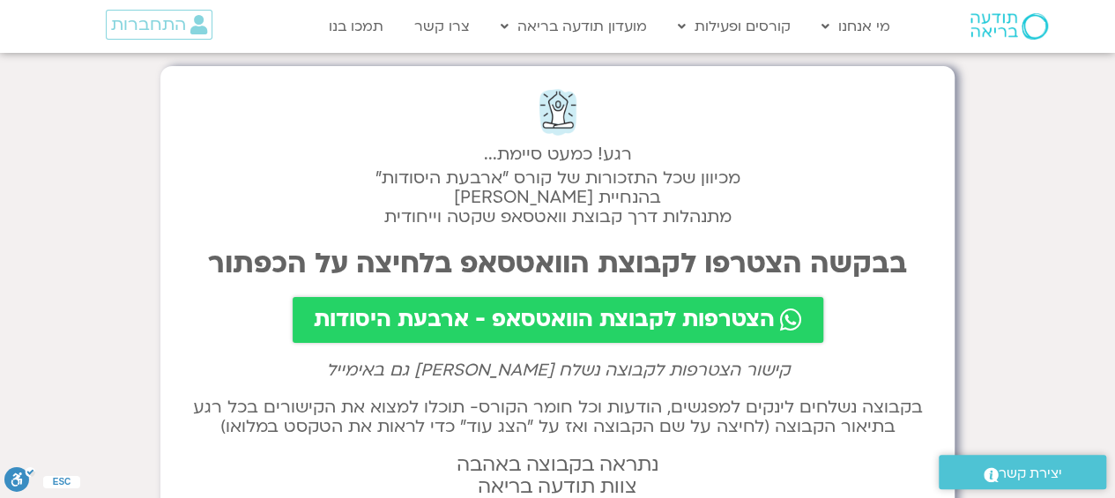
scroll to position [46, 0]
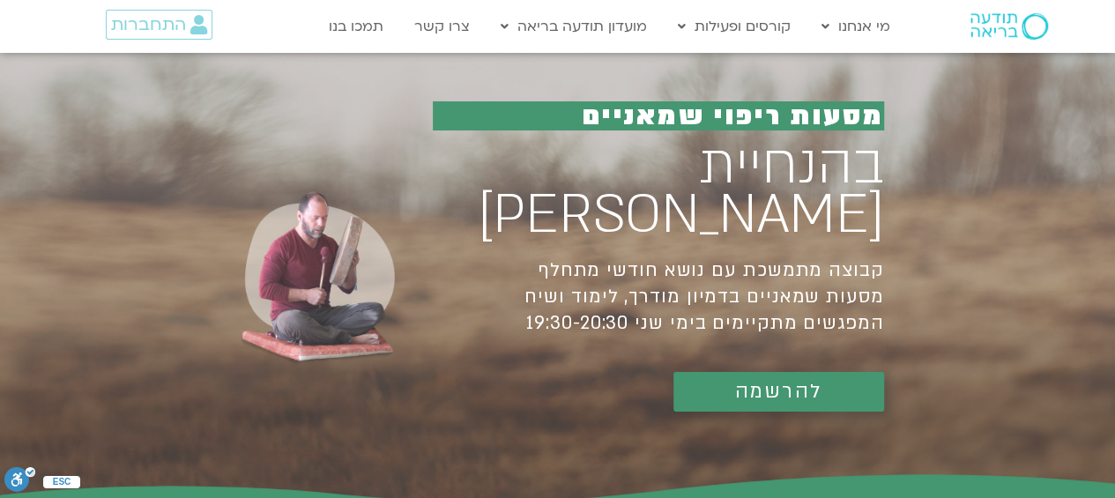
click at [672, 269] on h1 "קבוצה מתמשכת עם נושא חודשי מתחלף מסעות שמאניים בדמיון מודרך, לימוד ושיח המפגשים…" at bounding box center [658, 296] width 450 height 79
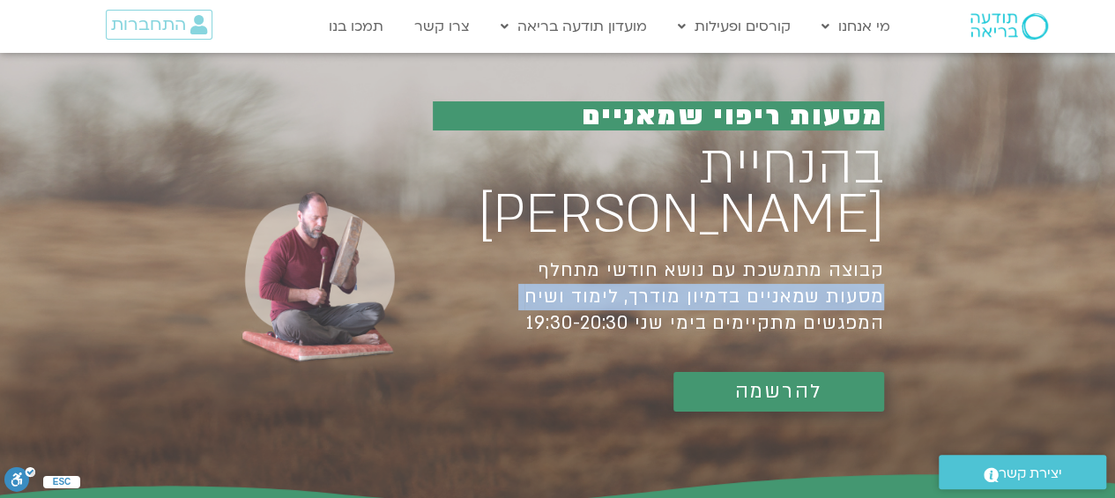
click at [672, 269] on h1 "קבוצה מתמשכת עם נושא חודשי מתחלף מסעות שמאניים בדמיון מודרך, לימוד ושיח המפגשים…" at bounding box center [658, 296] width 450 height 79
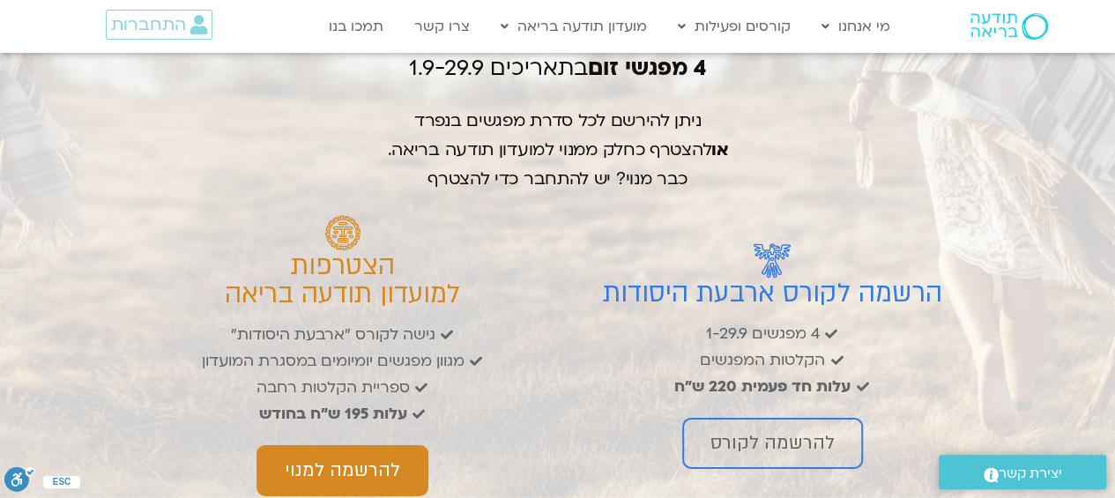
scroll to position [2684, 0]
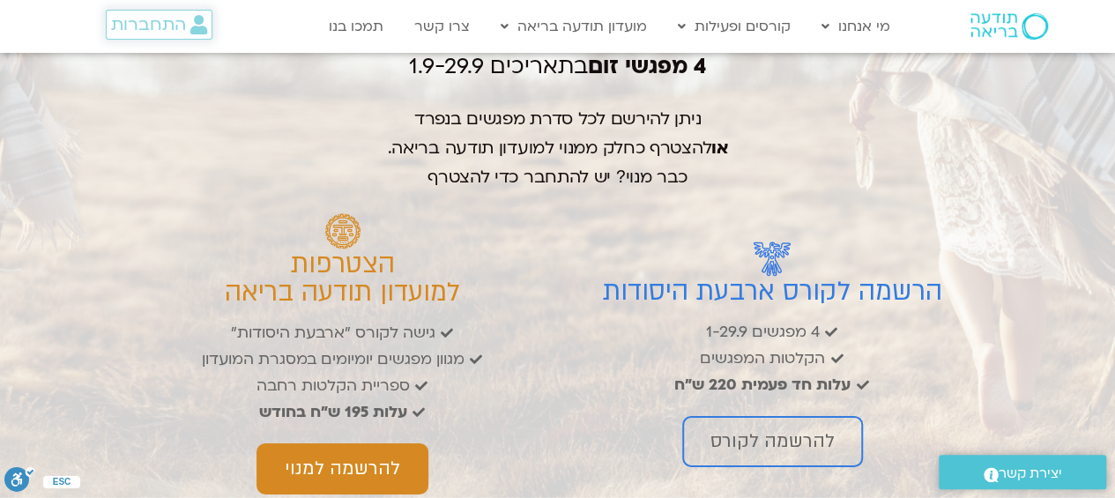
click at [182, 20] on span "התחברות" at bounding box center [148, 24] width 75 height 19
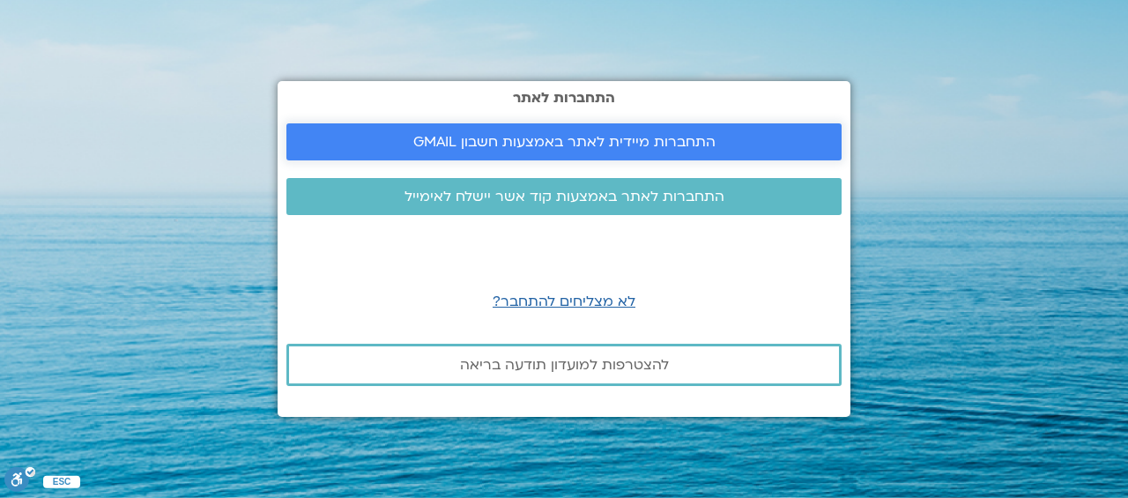
click at [571, 150] on span "התחברות מיידית לאתר באמצעות חשבון GMAIL" at bounding box center [564, 142] width 302 height 16
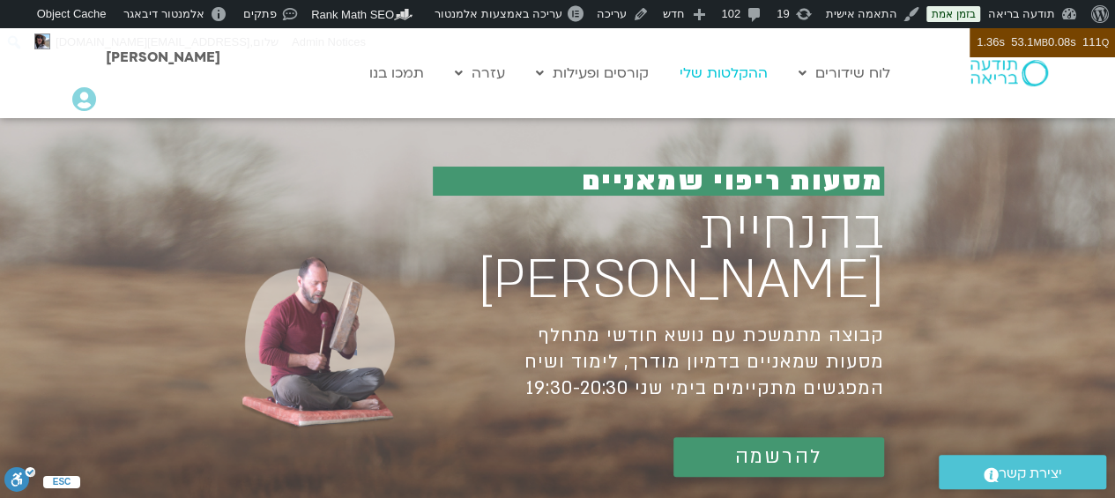
click at [739, 68] on link "ההקלטות שלי" at bounding box center [724, 72] width 106 height 33
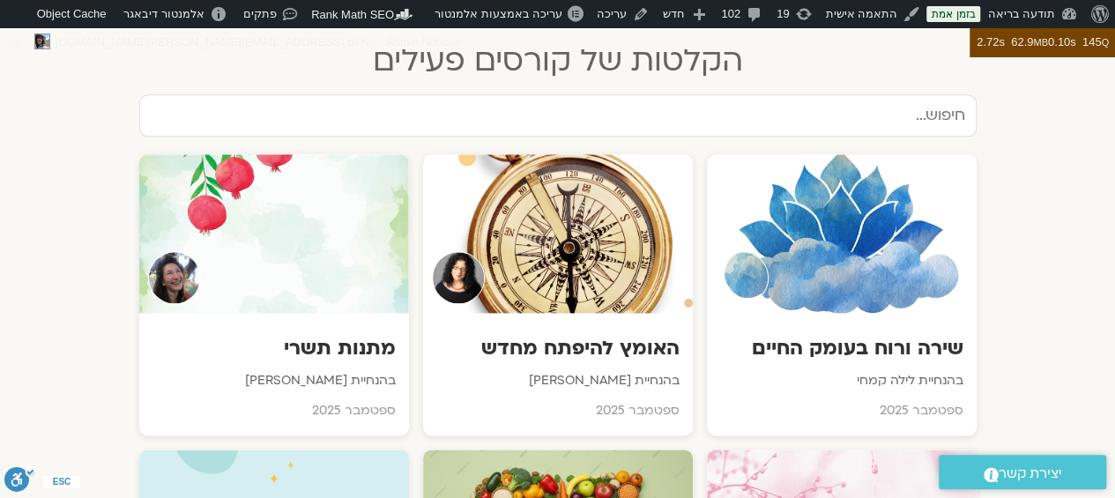
scroll to position [922, 0]
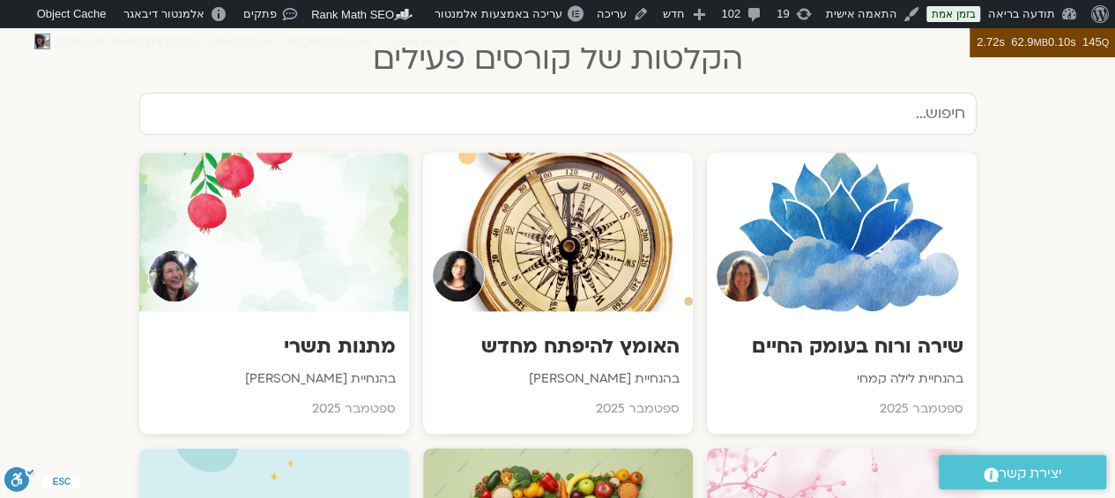
click at [655, 193] on div at bounding box center [558, 232] width 270 height 159
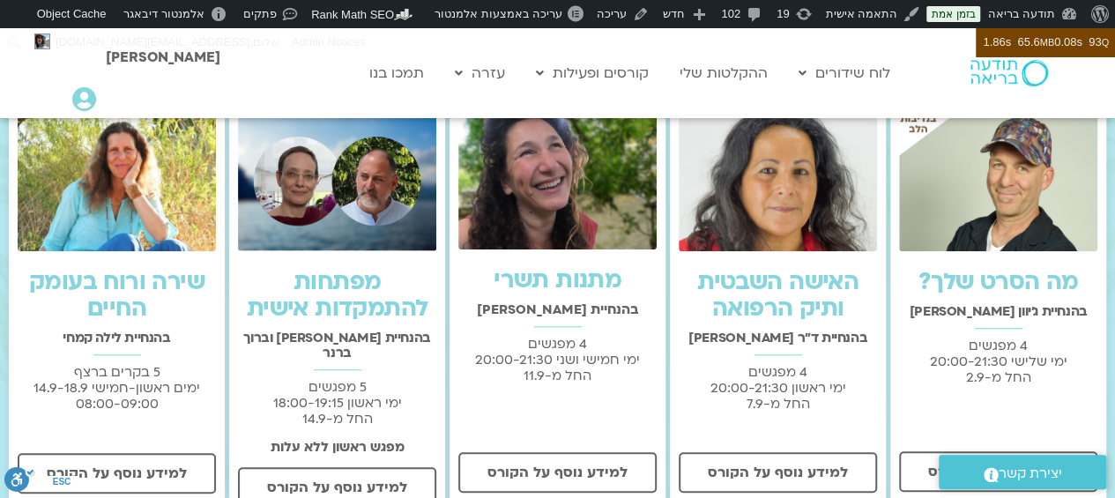
click at [818, 195] on img at bounding box center [778, 181] width 198 height 139
click at [1036, 87] on div at bounding box center [984, 73] width 153 height 90
click at [1003, 81] on img at bounding box center [1010, 73] width 78 height 26
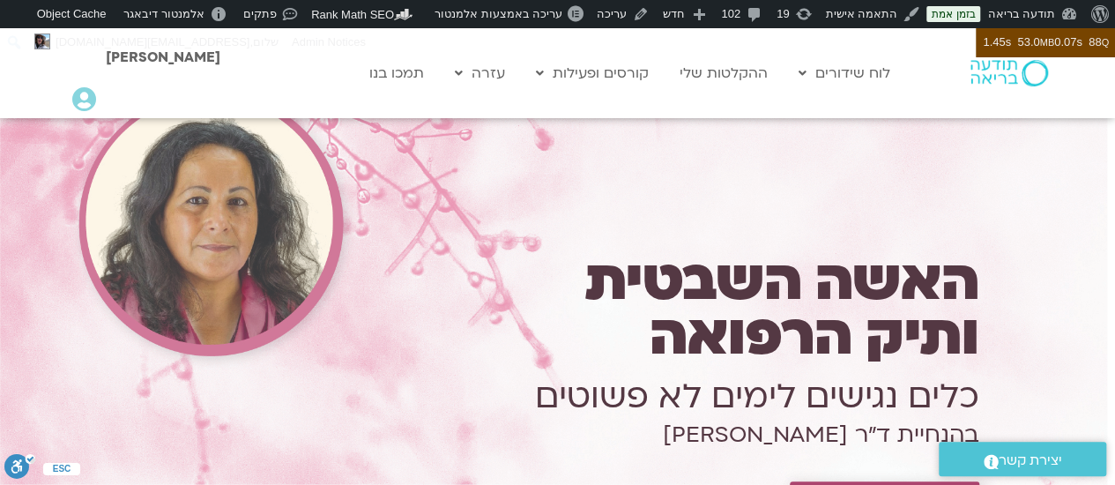
click at [994, 84] on img at bounding box center [1010, 73] width 78 height 26
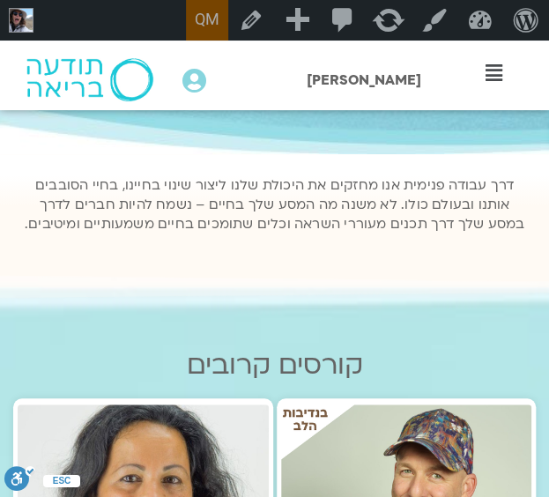
scroll to position [71, 0]
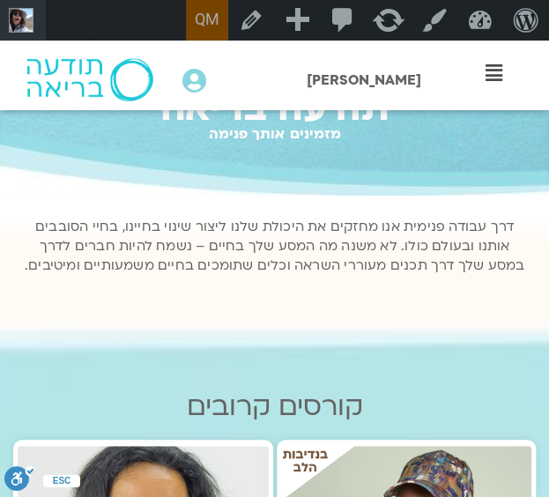
click at [18, 18] on img "סרגל כלים" at bounding box center [21, 20] width 25 height 25
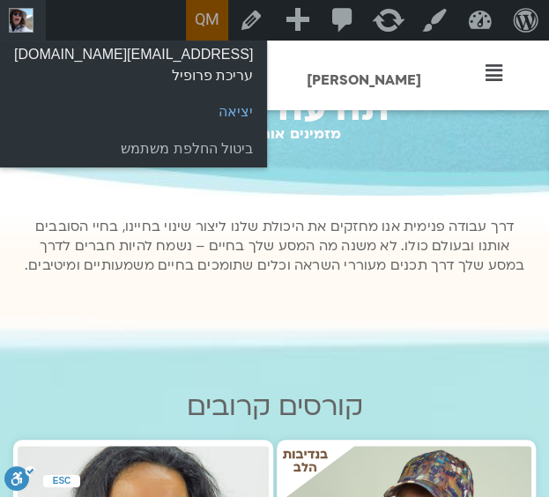
click at [138, 121] on link "יציאה" at bounding box center [133, 111] width 267 height 37
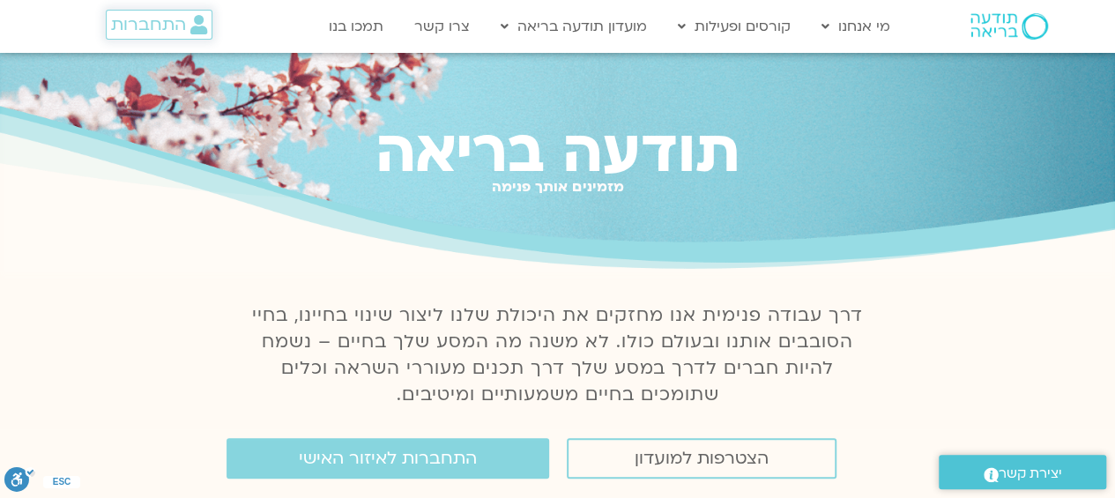
click at [181, 25] on span "התחברות" at bounding box center [148, 24] width 75 height 19
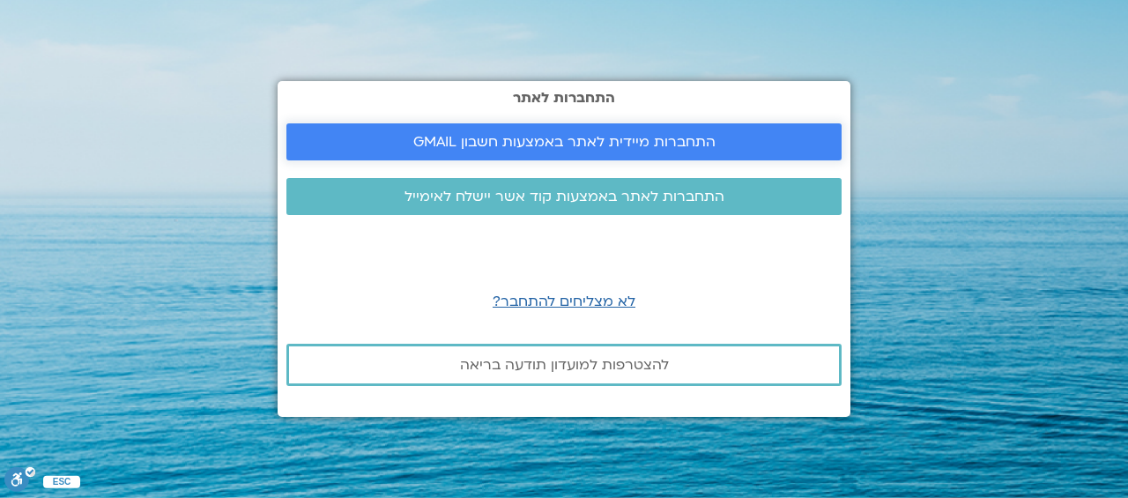
click at [596, 146] on span "התחברות מיידית לאתר באמצעות חשבון GMAIL" at bounding box center [564, 142] width 302 height 16
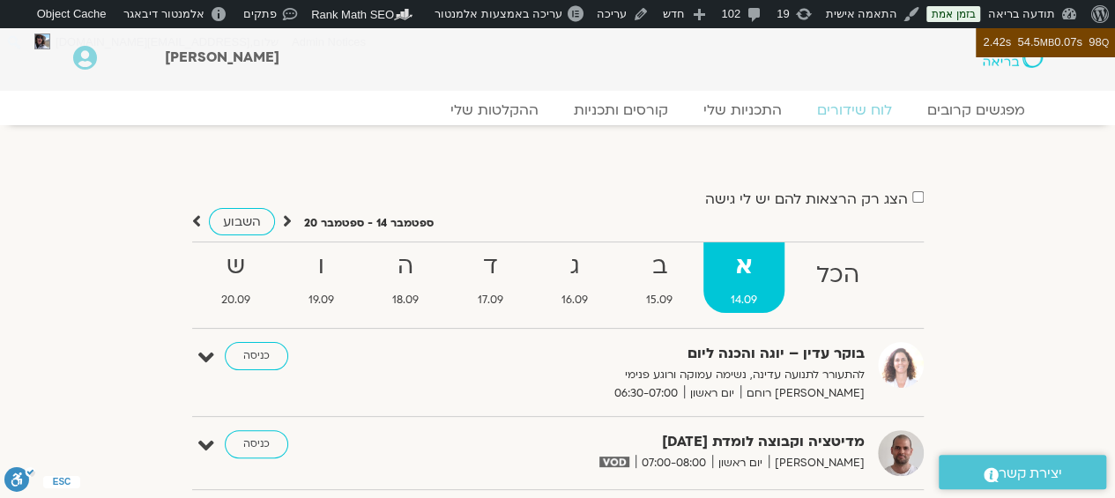
click at [973, 123] on div "מפגשים קרובים לוח שידורים התכניות שלי קורסים ותכניות ההקלטות שלי מפגשים קרובים …" at bounding box center [557, 115] width 987 height 31
click at [973, 118] on link "מפגשים קרובים" at bounding box center [976, 110] width 160 height 21
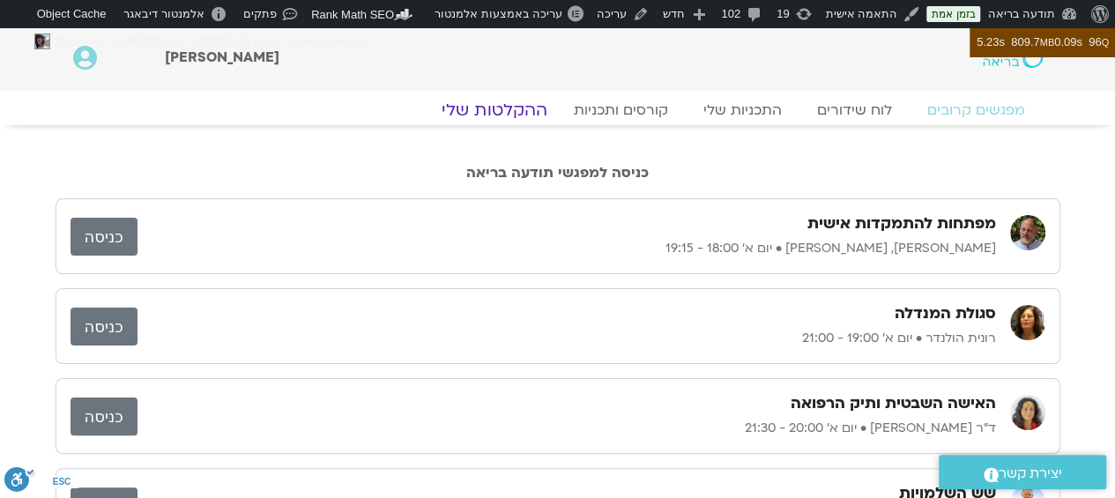
click at [505, 112] on link "ההקלטות שלי" at bounding box center [495, 110] width 148 height 21
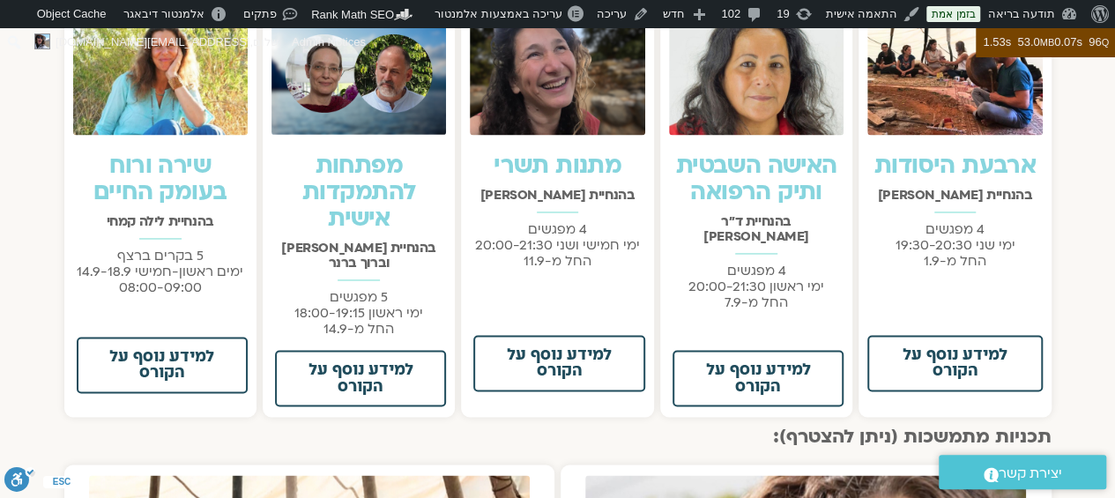
scroll to position [1275, 0]
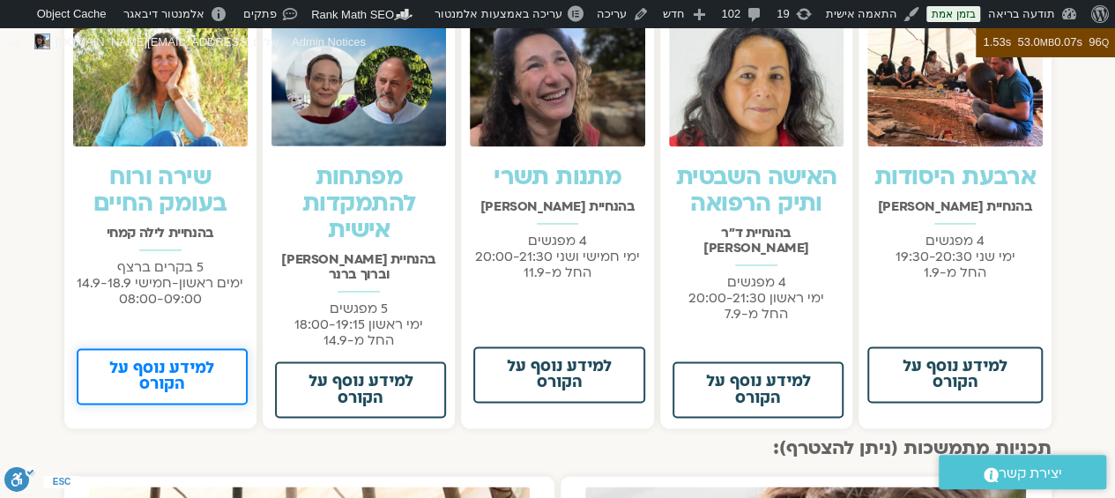
click at [173, 368] on span "למידע נוסף על הקורס" at bounding box center [162, 377] width 125 height 32
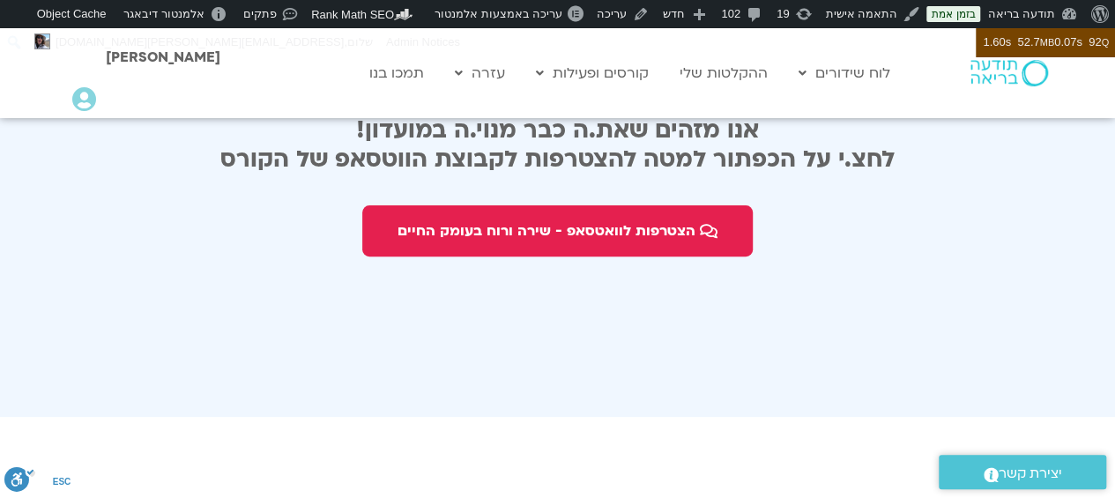
scroll to position [3547, 0]
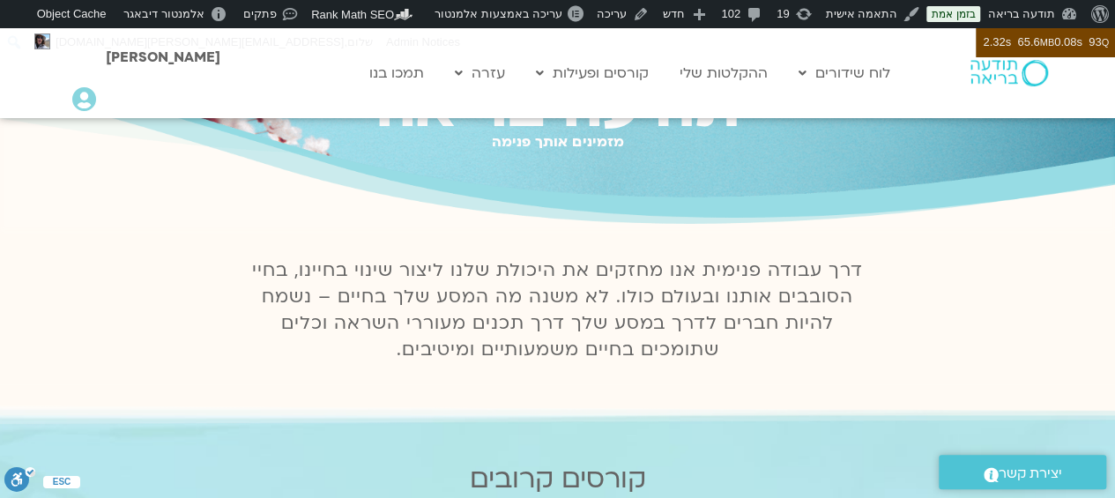
scroll to position [119, 0]
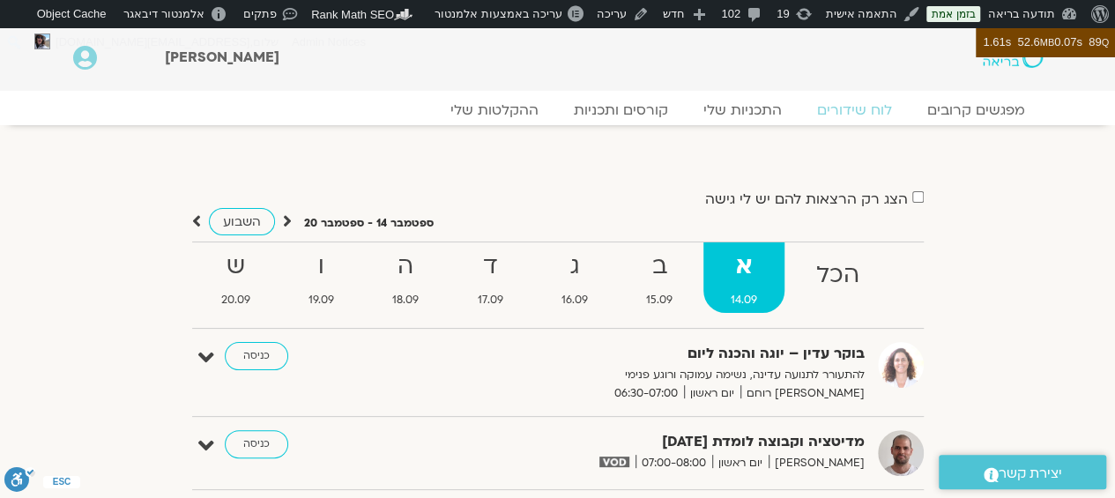
click at [977, 93] on div "מפגשים קרובים לוח שידורים התכניות שלי קורסים ותכניות ההקלטות שלי מפגשים קרובים …" at bounding box center [558, 108] width 1005 height 34
click at [964, 107] on link "מפגשים קרובים" at bounding box center [976, 110] width 160 height 21
